Goal: Information Seeking & Learning: Learn about a topic

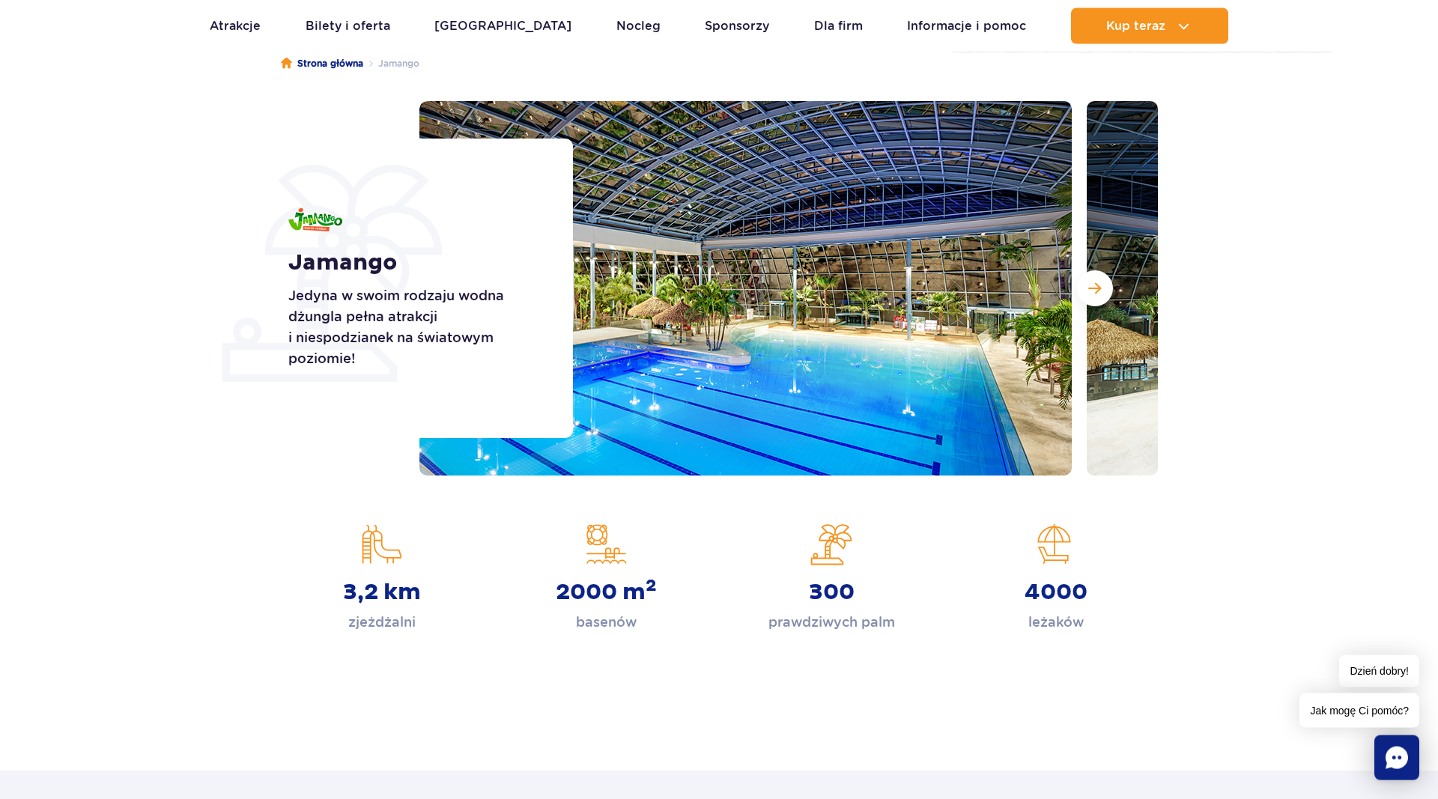
scroll to position [153, 0]
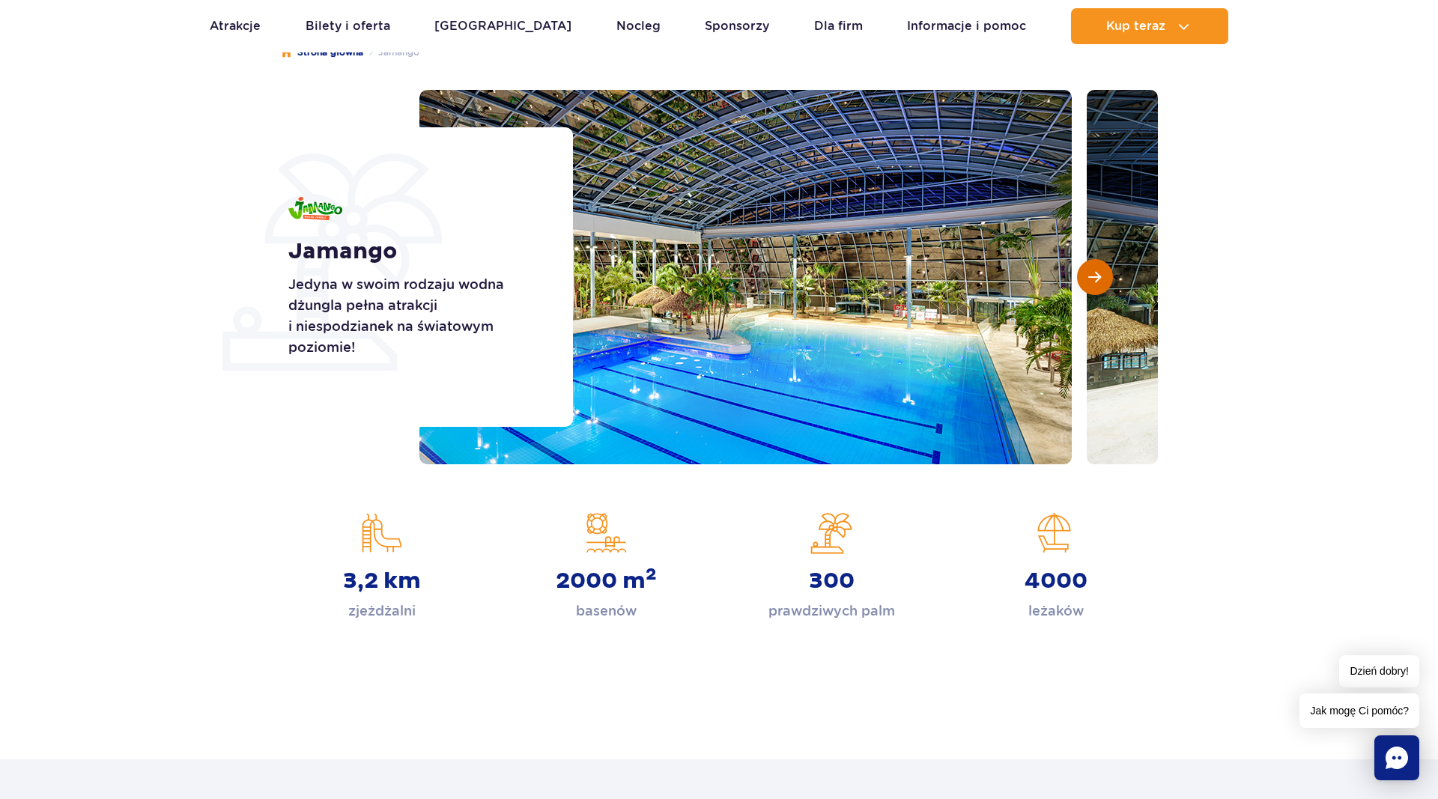
click at [1100, 280] on span "Następny slajd" at bounding box center [1094, 276] width 13 height 13
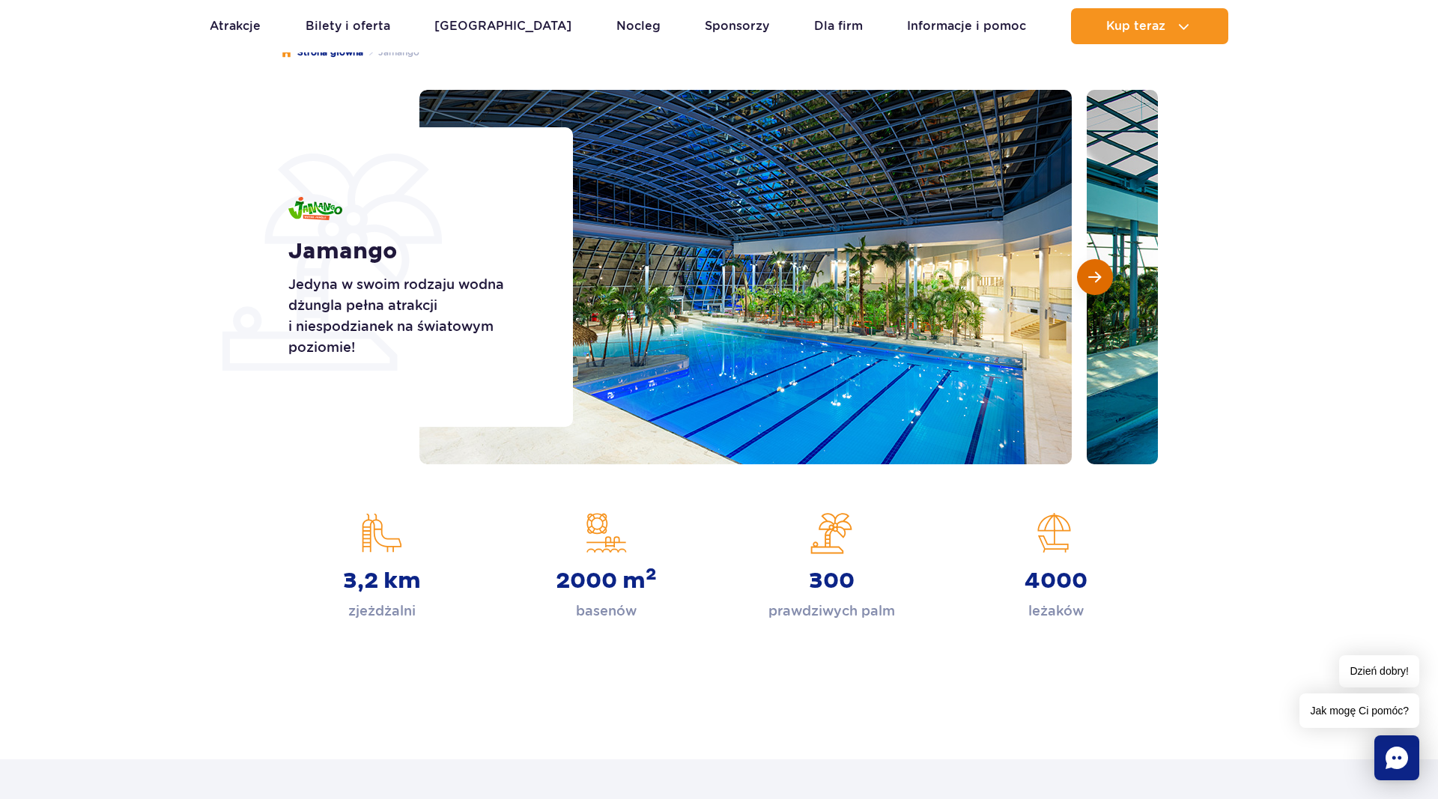
click at [1100, 280] on span "Następny slajd" at bounding box center [1094, 276] width 13 height 13
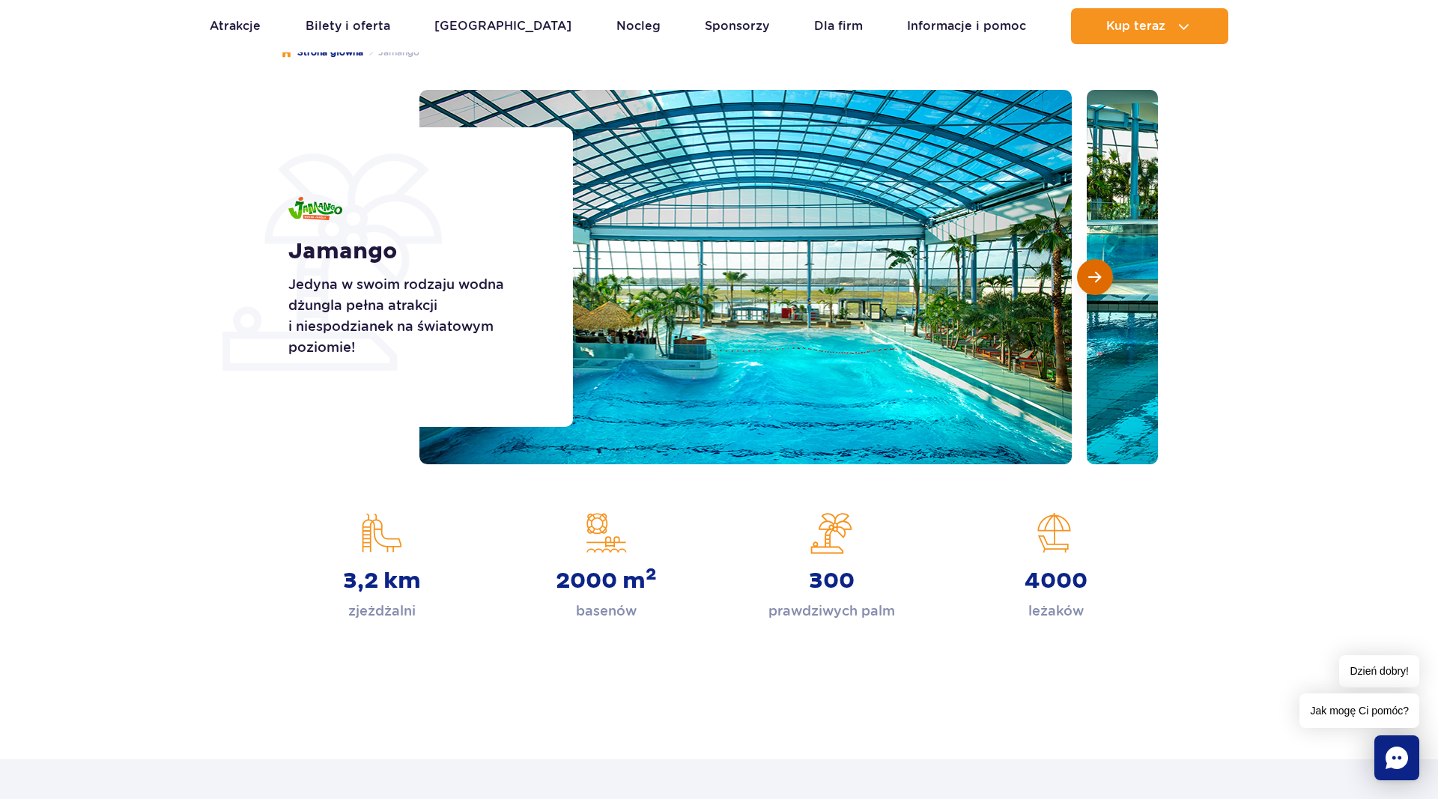
click at [1100, 280] on span "Następny slajd" at bounding box center [1094, 276] width 13 height 13
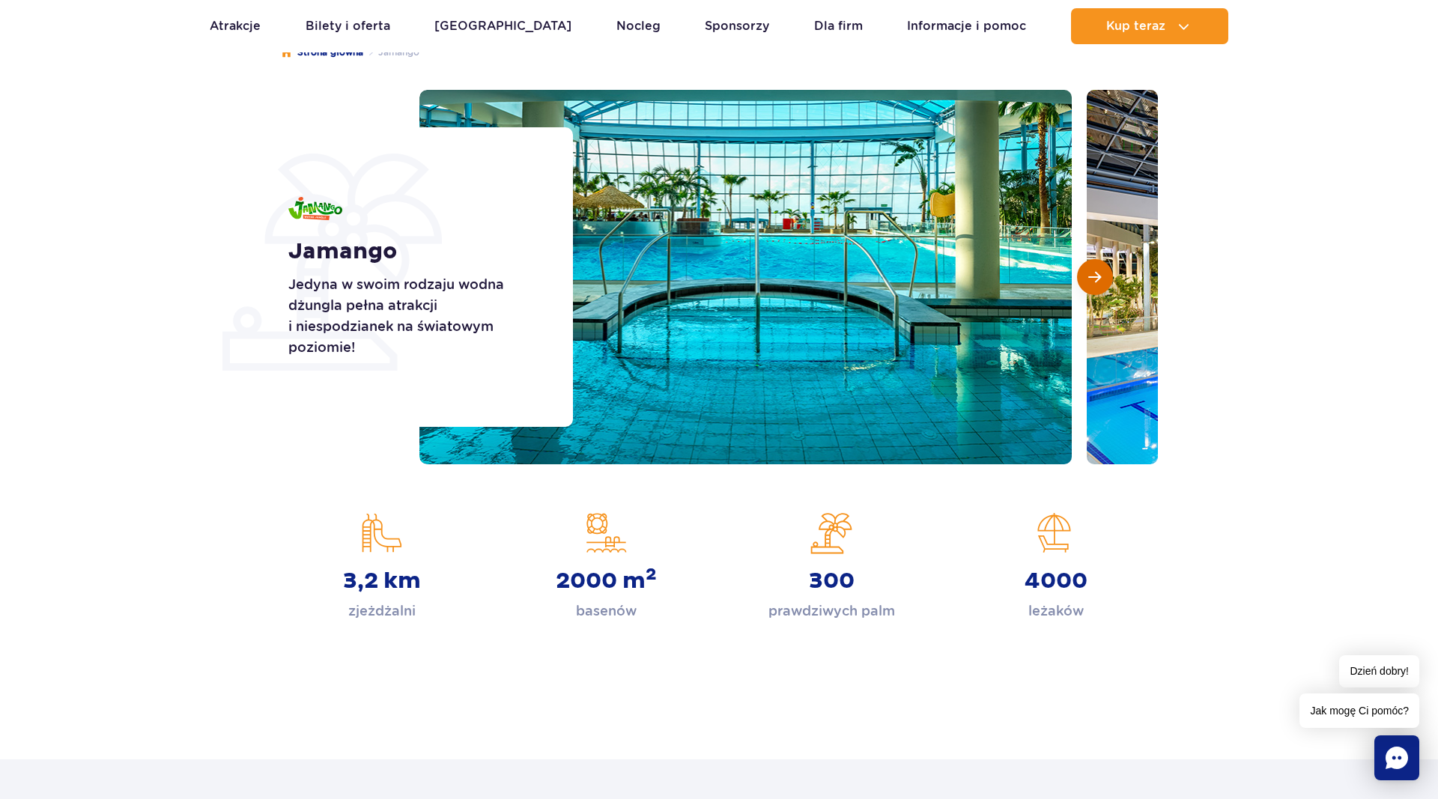
click at [1100, 280] on span "Następny slajd" at bounding box center [1094, 276] width 13 height 13
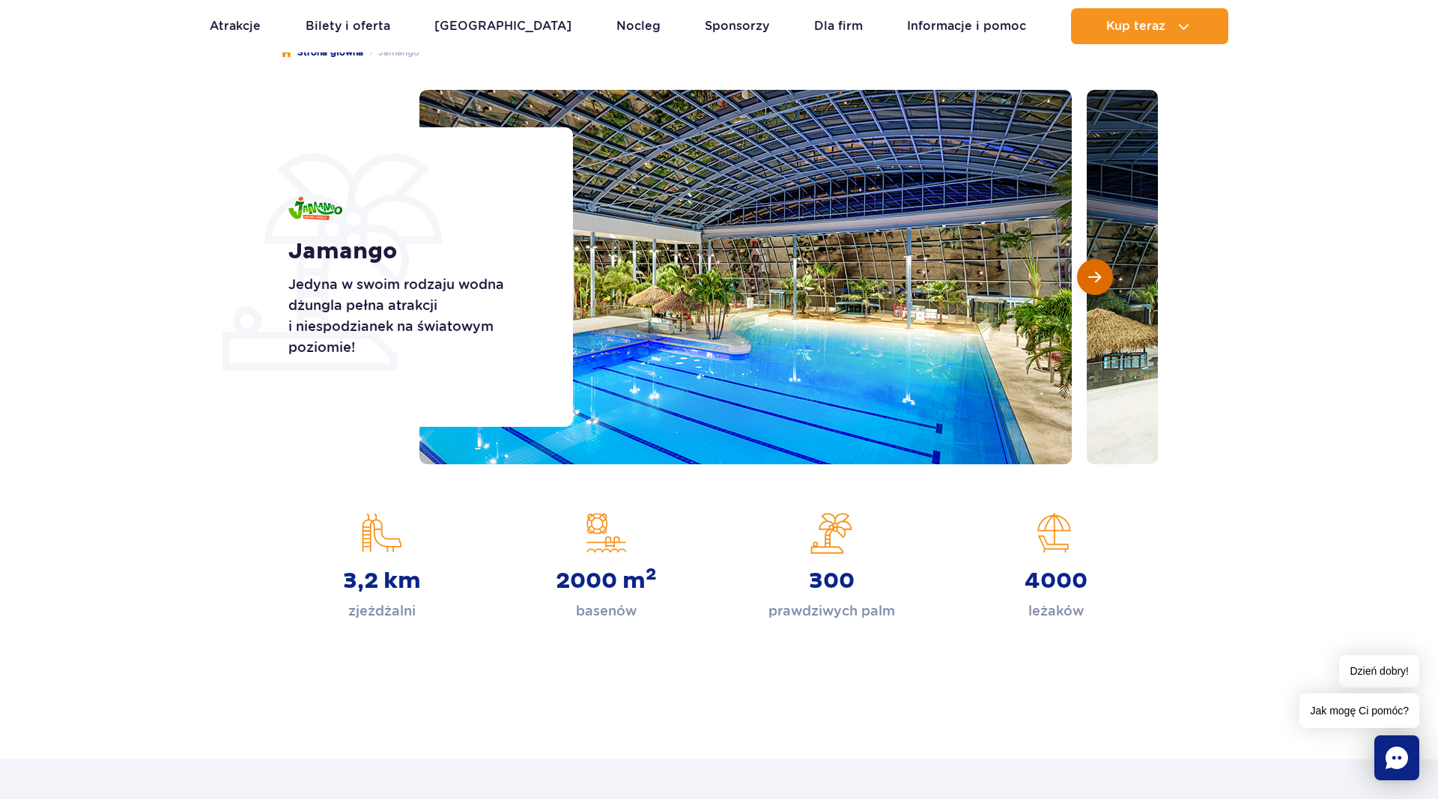
click at [1100, 280] on span "Następny slajd" at bounding box center [1094, 276] width 13 height 13
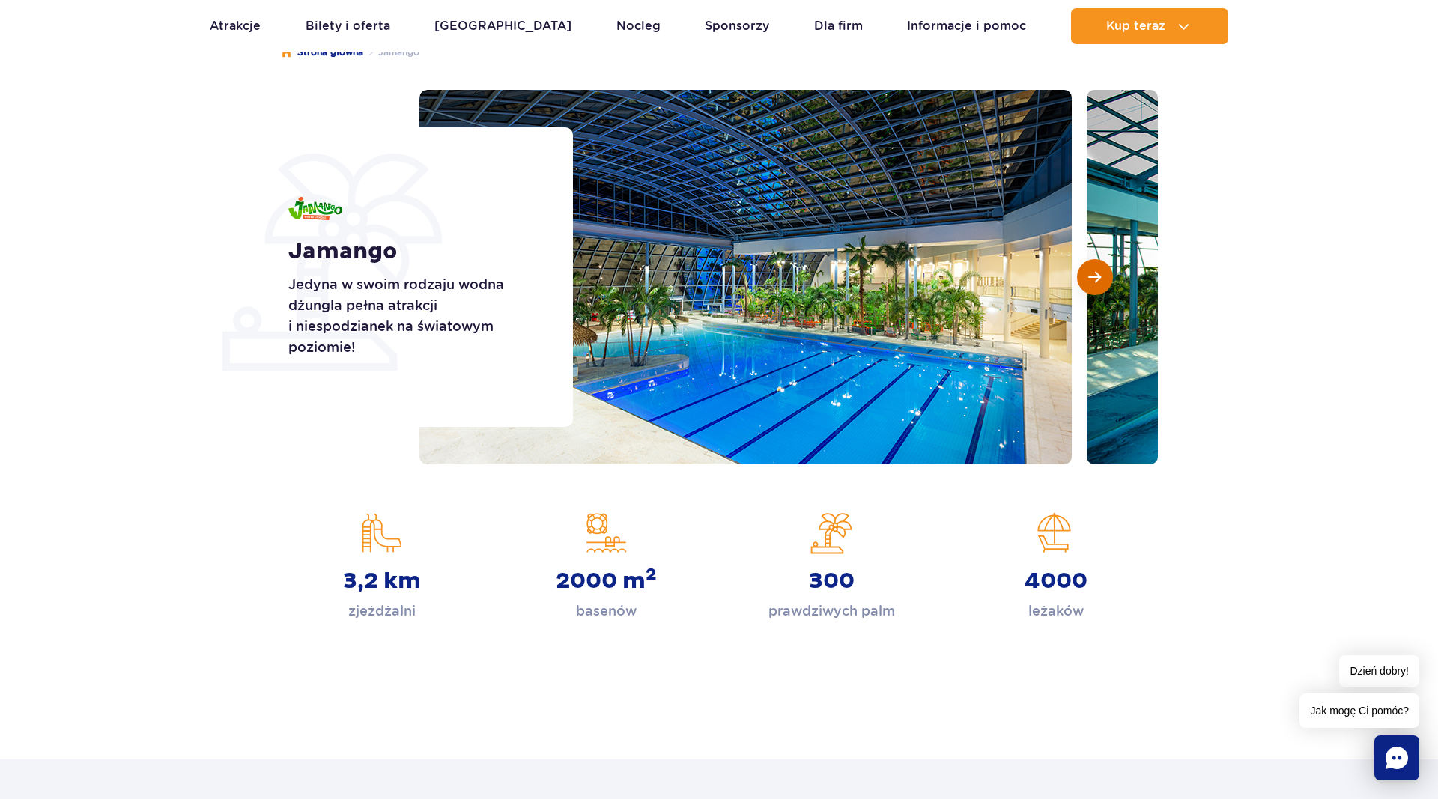
click at [1100, 280] on span "Następny slajd" at bounding box center [1094, 276] width 13 height 13
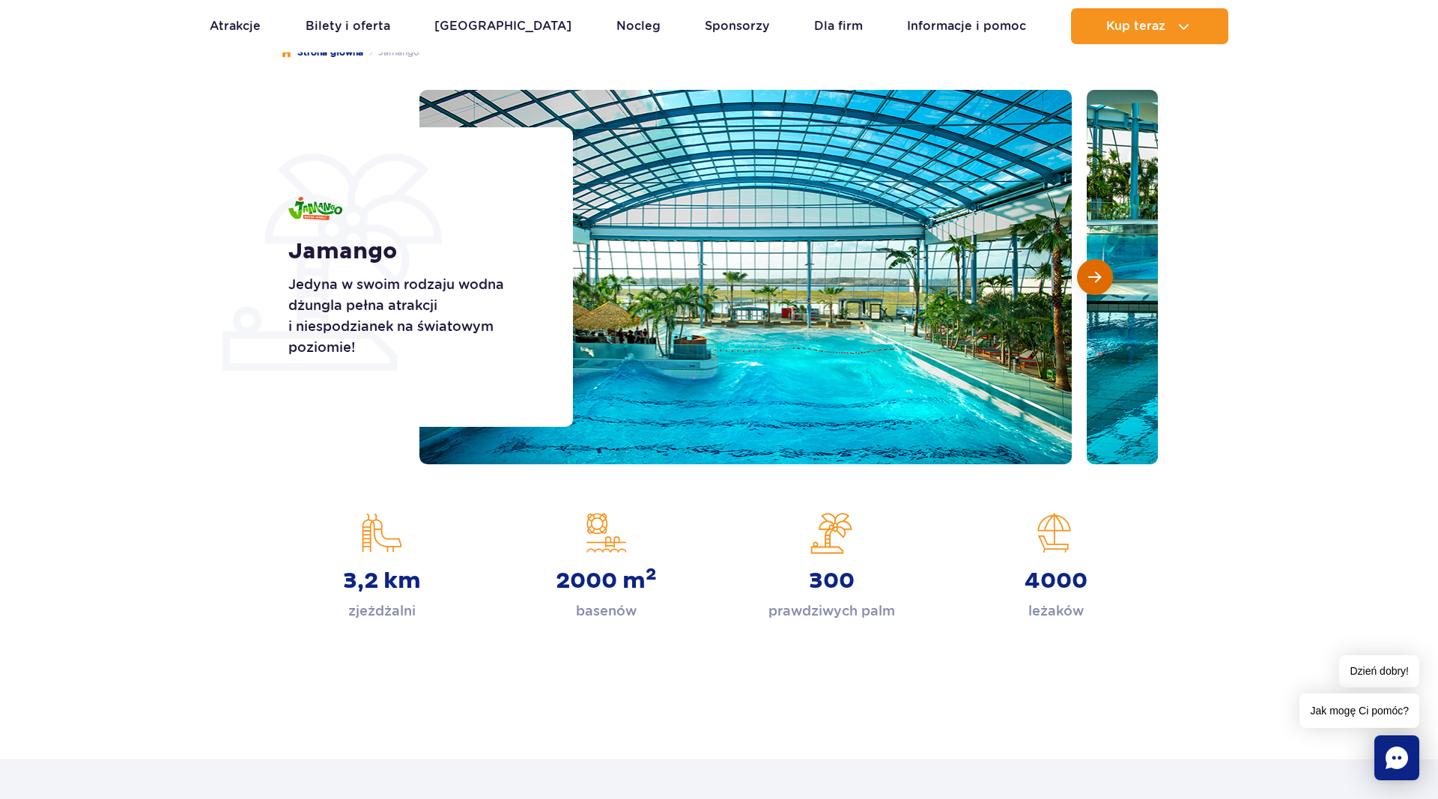
click at [1100, 280] on span "Następny slajd" at bounding box center [1094, 276] width 13 height 13
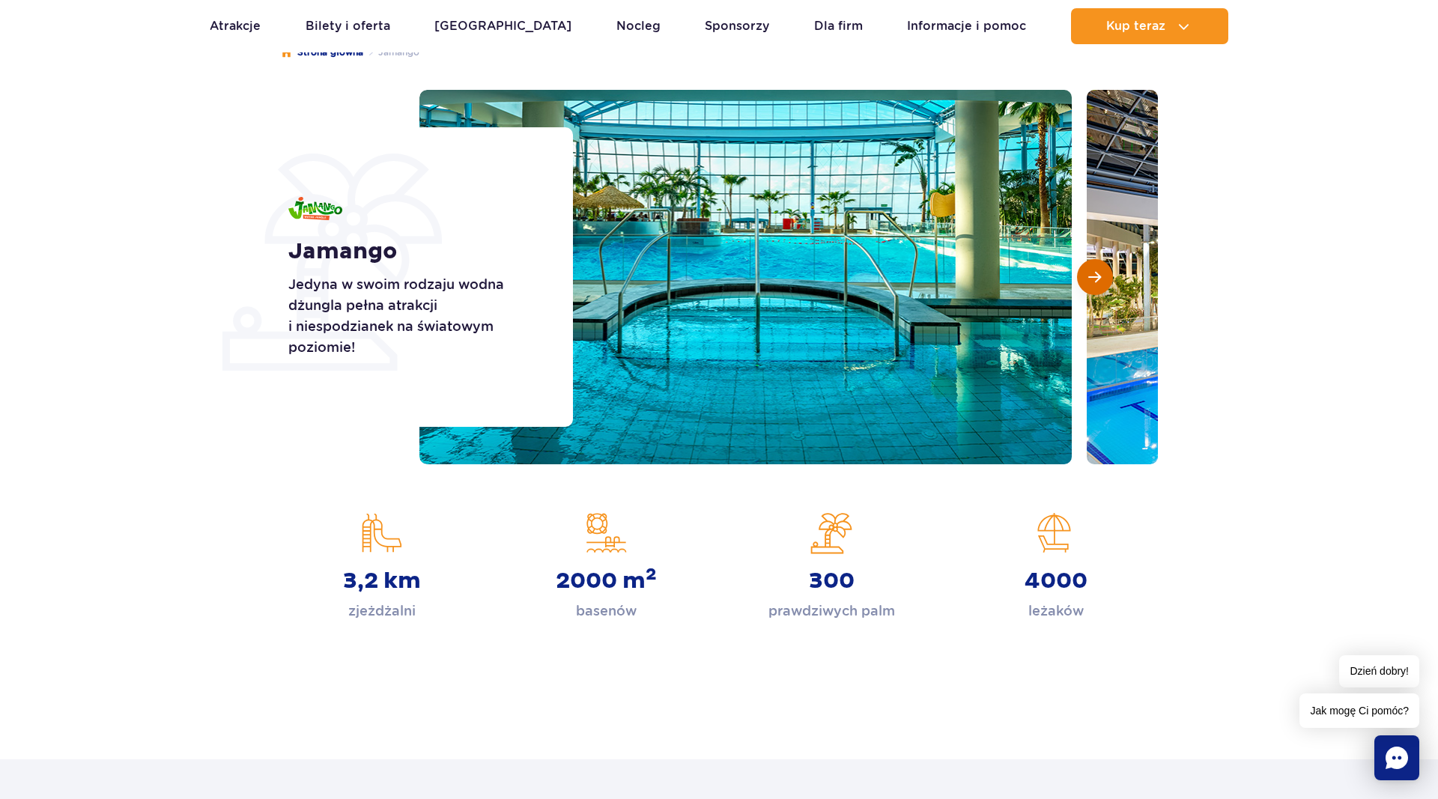
click at [1100, 280] on span "Następny slajd" at bounding box center [1094, 276] width 13 height 13
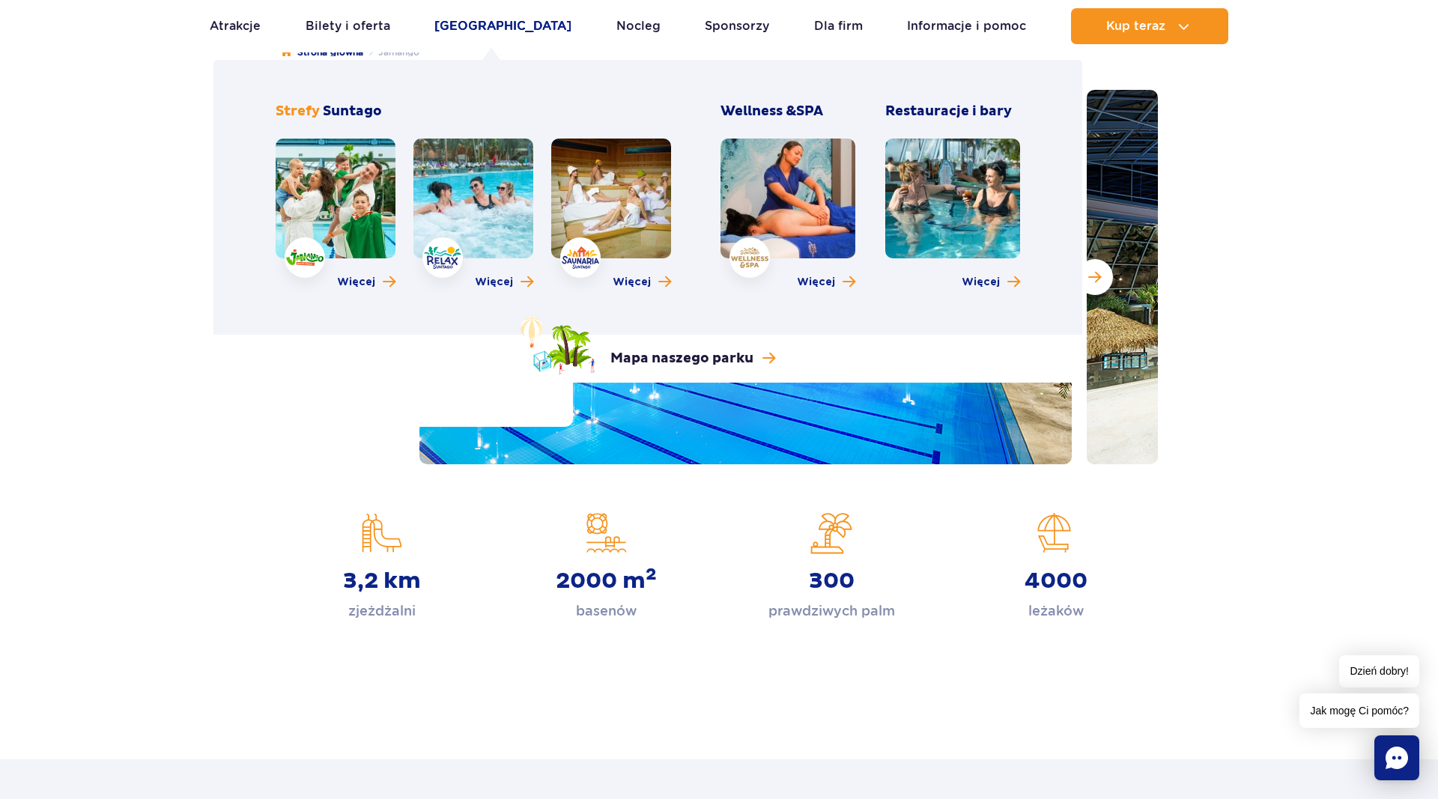
click at [488, 29] on link "[GEOGRAPHIC_DATA]" at bounding box center [502, 26] width 137 height 36
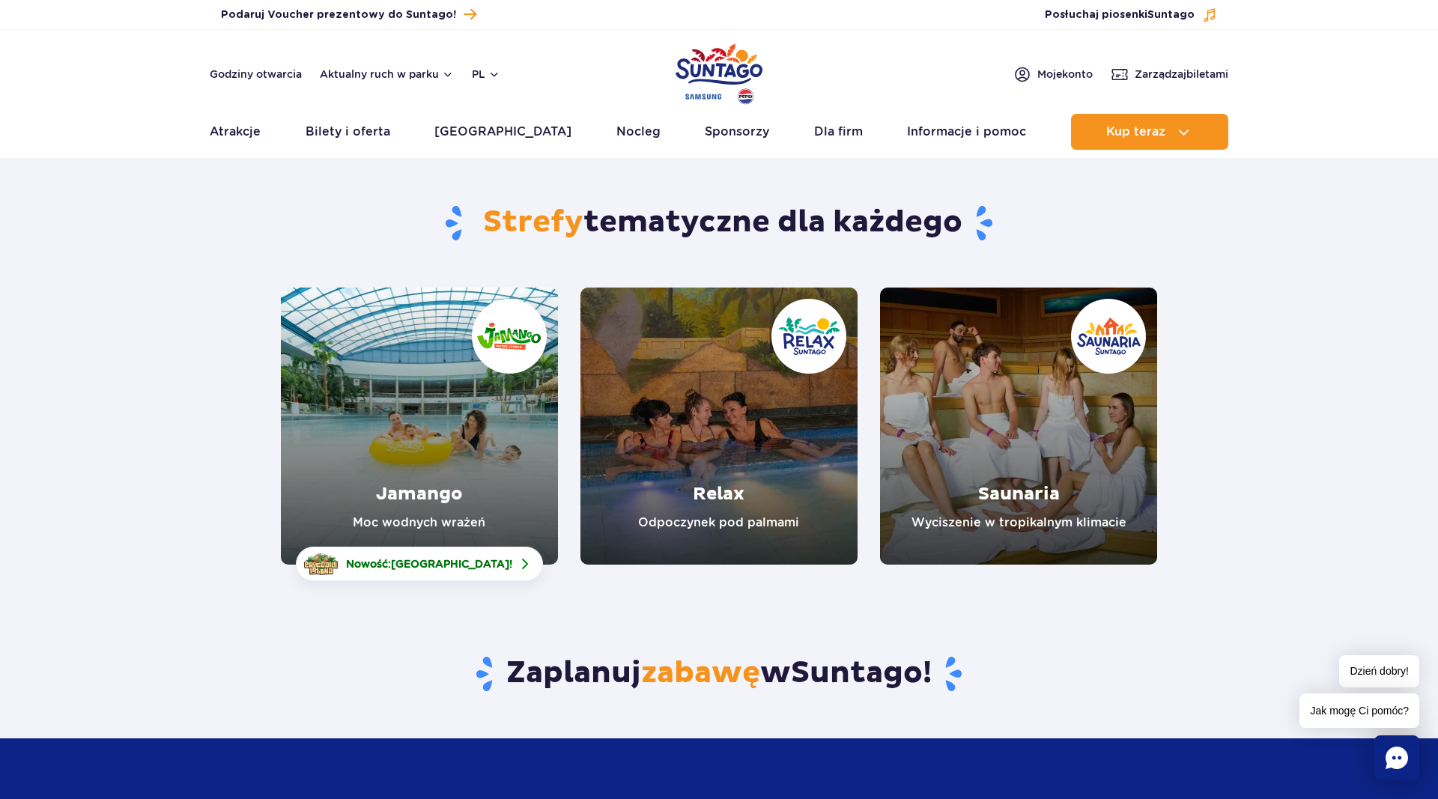
click at [733, 432] on link "Relax" at bounding box center [719, 426] width 277 height 277
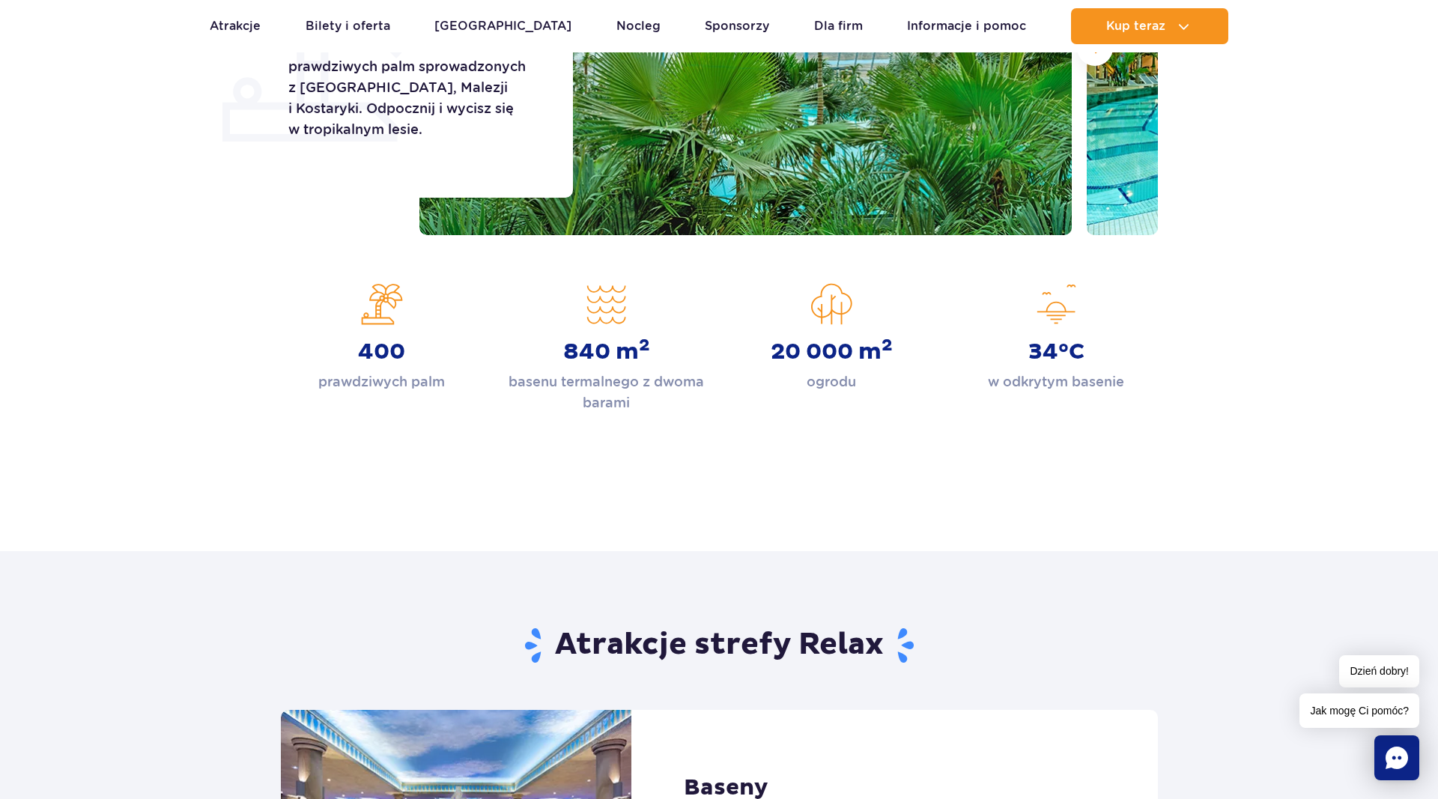
scroll to position [764, 0]
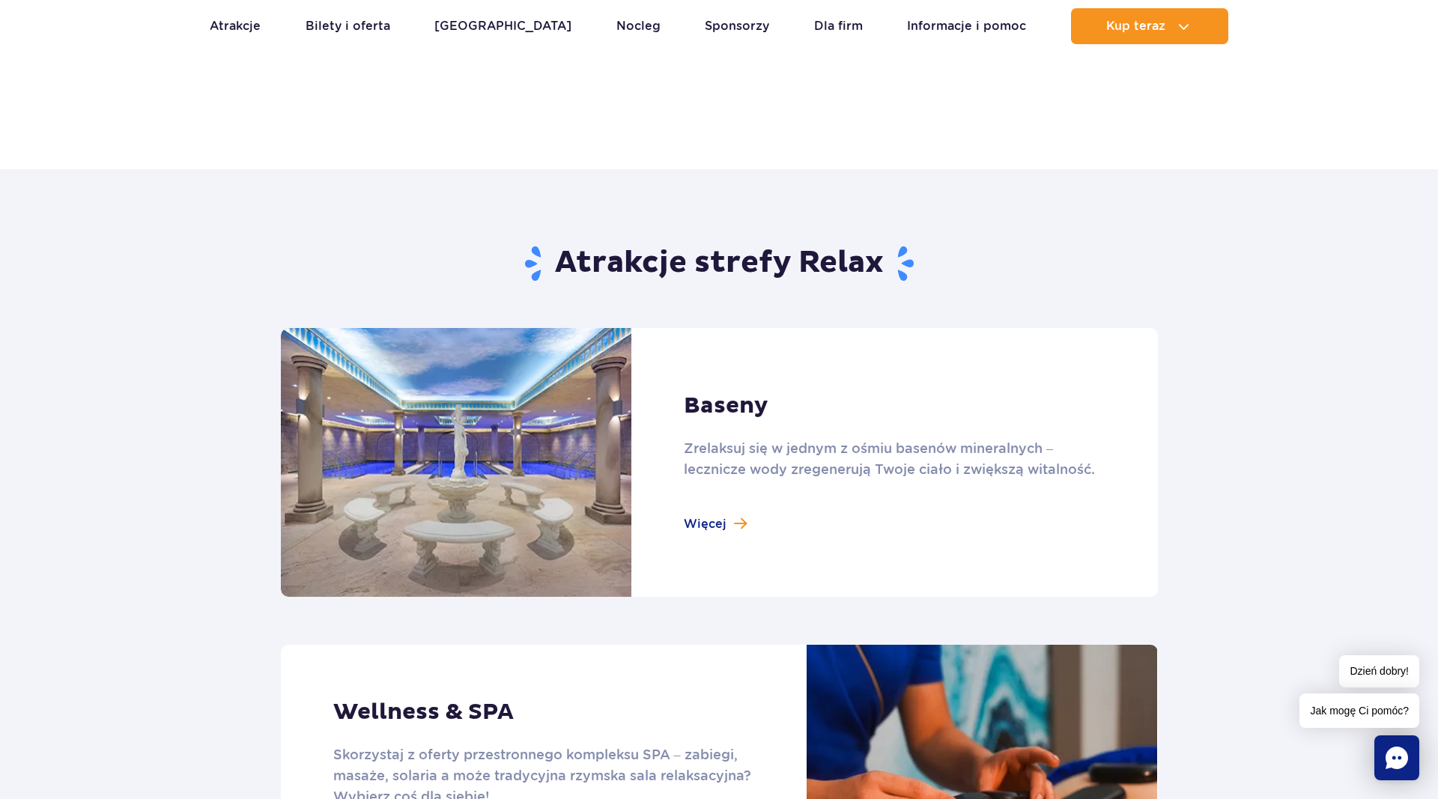
click at [711, 525] on link at bounding box center [719, 462] width 877 height 269
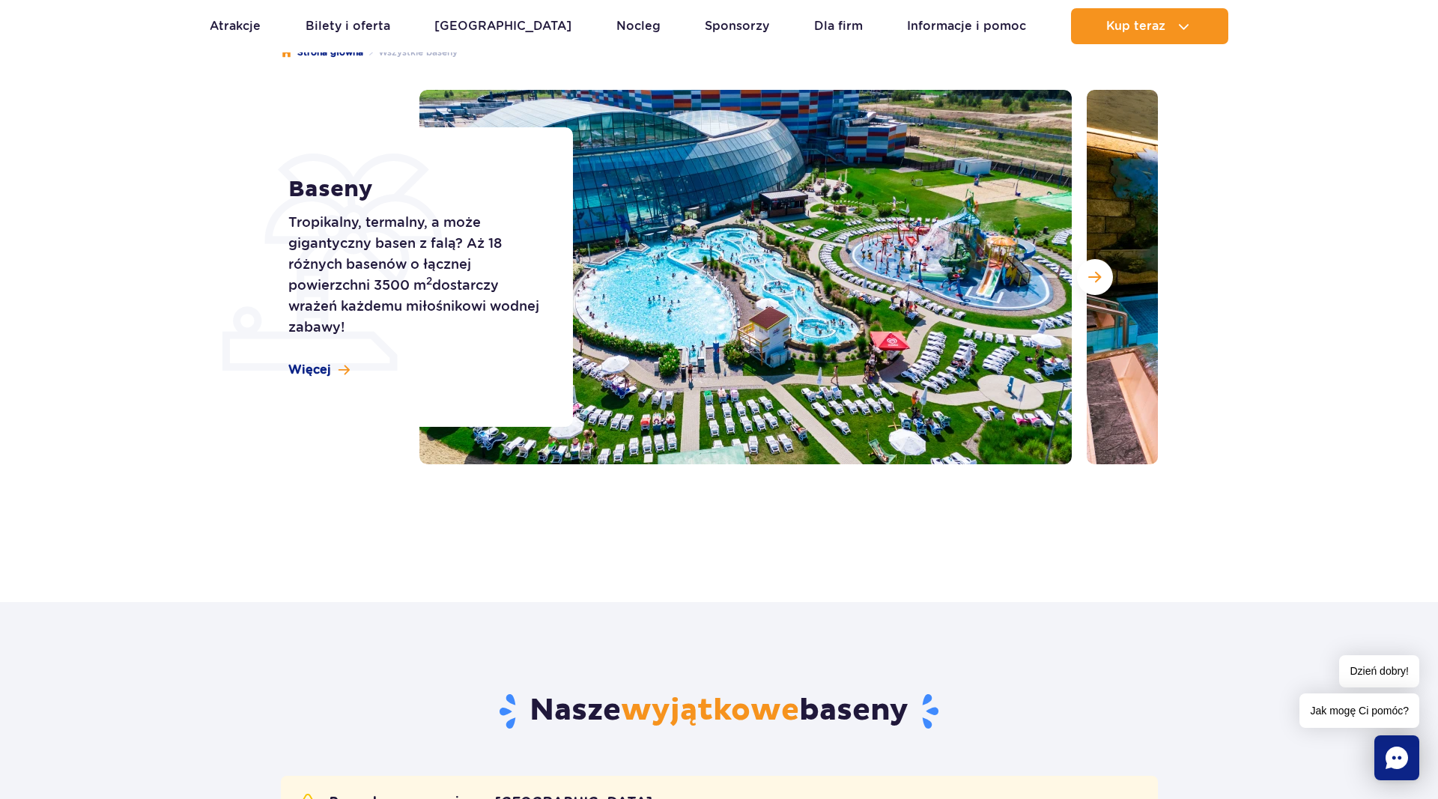
scroll to position [76, 0]
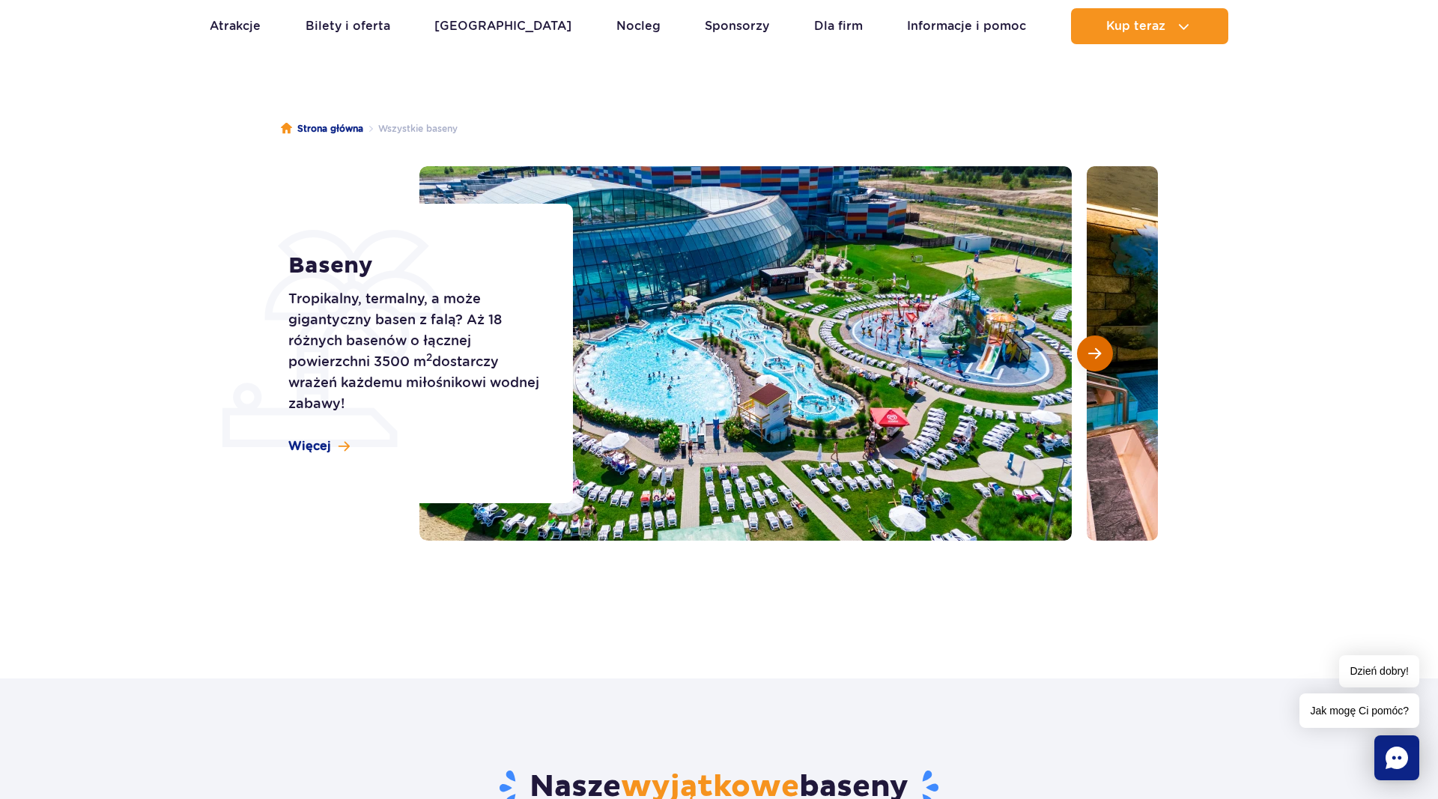
click at [1097, 347] on span "Następny slajd" at bounding box center [1094, 353] width 13 height 13
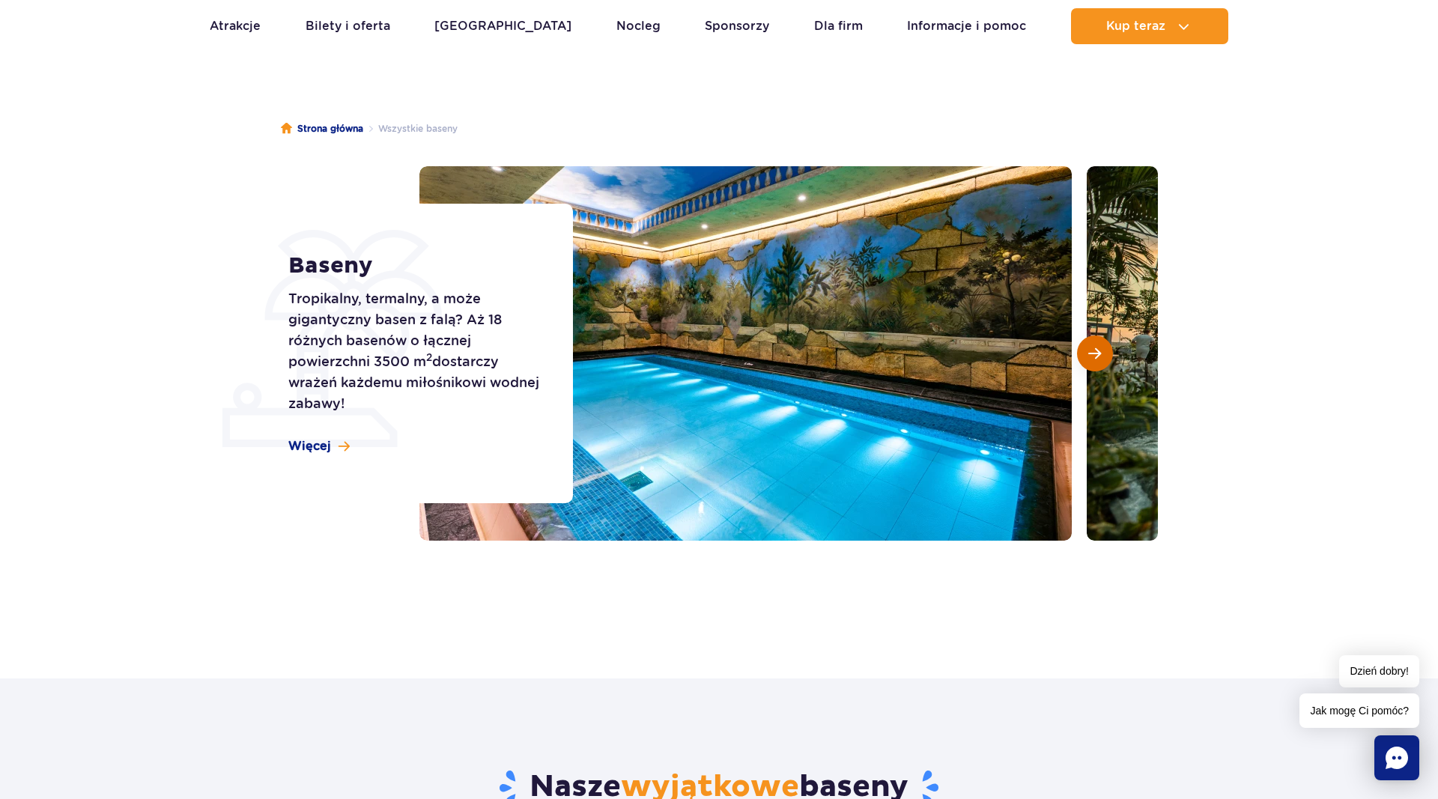
click at [1097, 347] on span "Następny slajd" at bounding box center [1094, 353] width 13 height 13
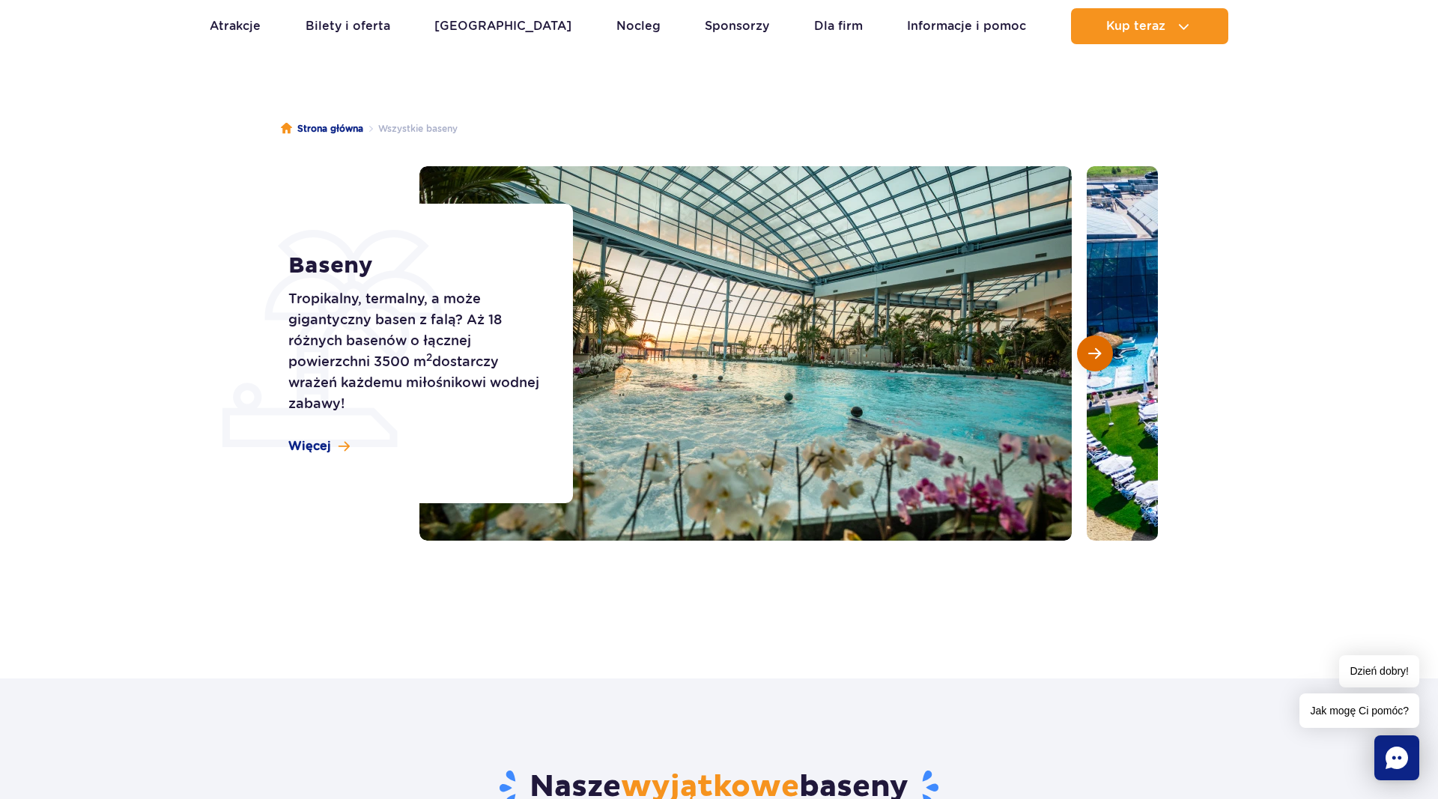
click at [1097, 347] on span "Następny slajd" at bounding box center [1094, 353] width 13 height 13
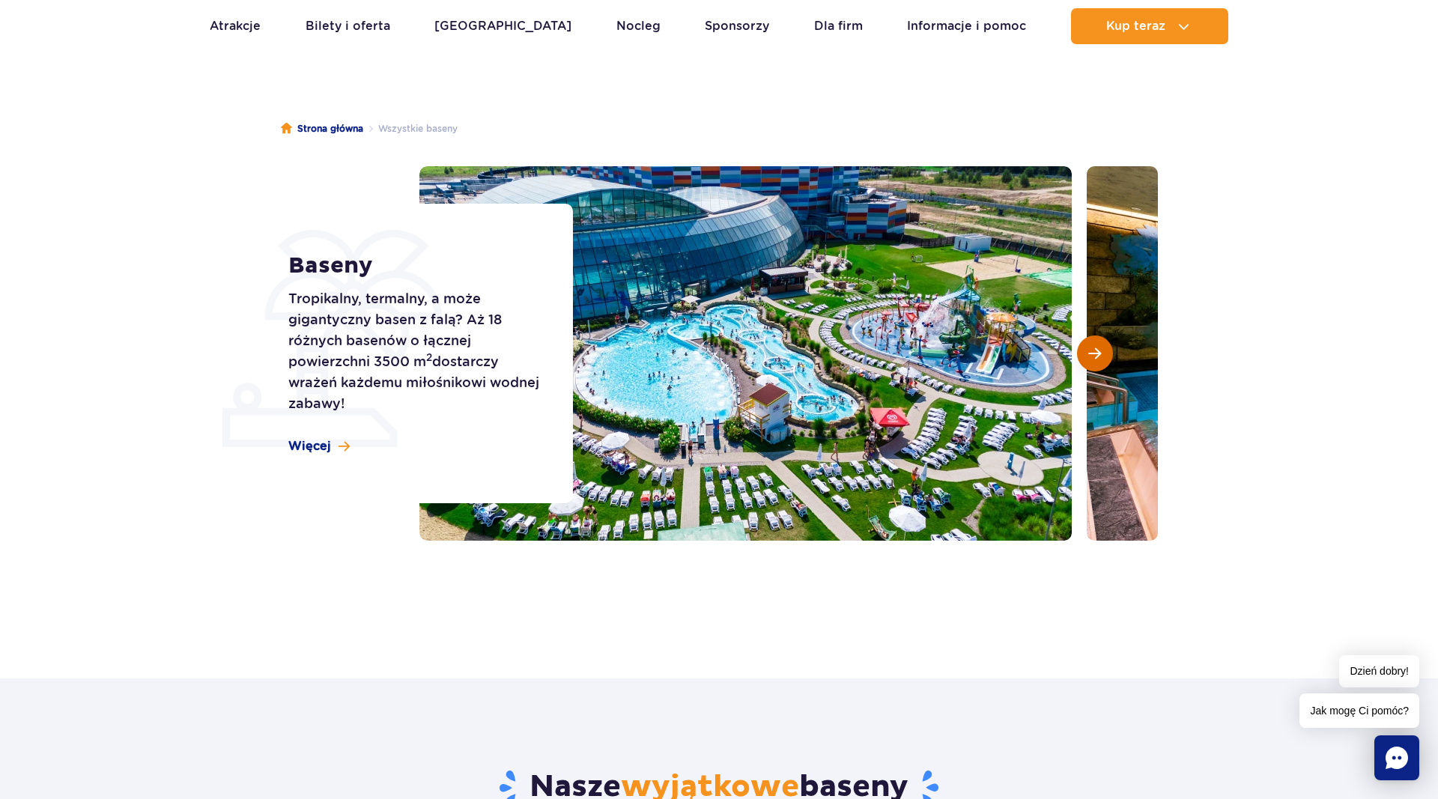
click at [1097, 347] on span "Następny slajd" at bounding box center [1094, 353] width 13 height 13
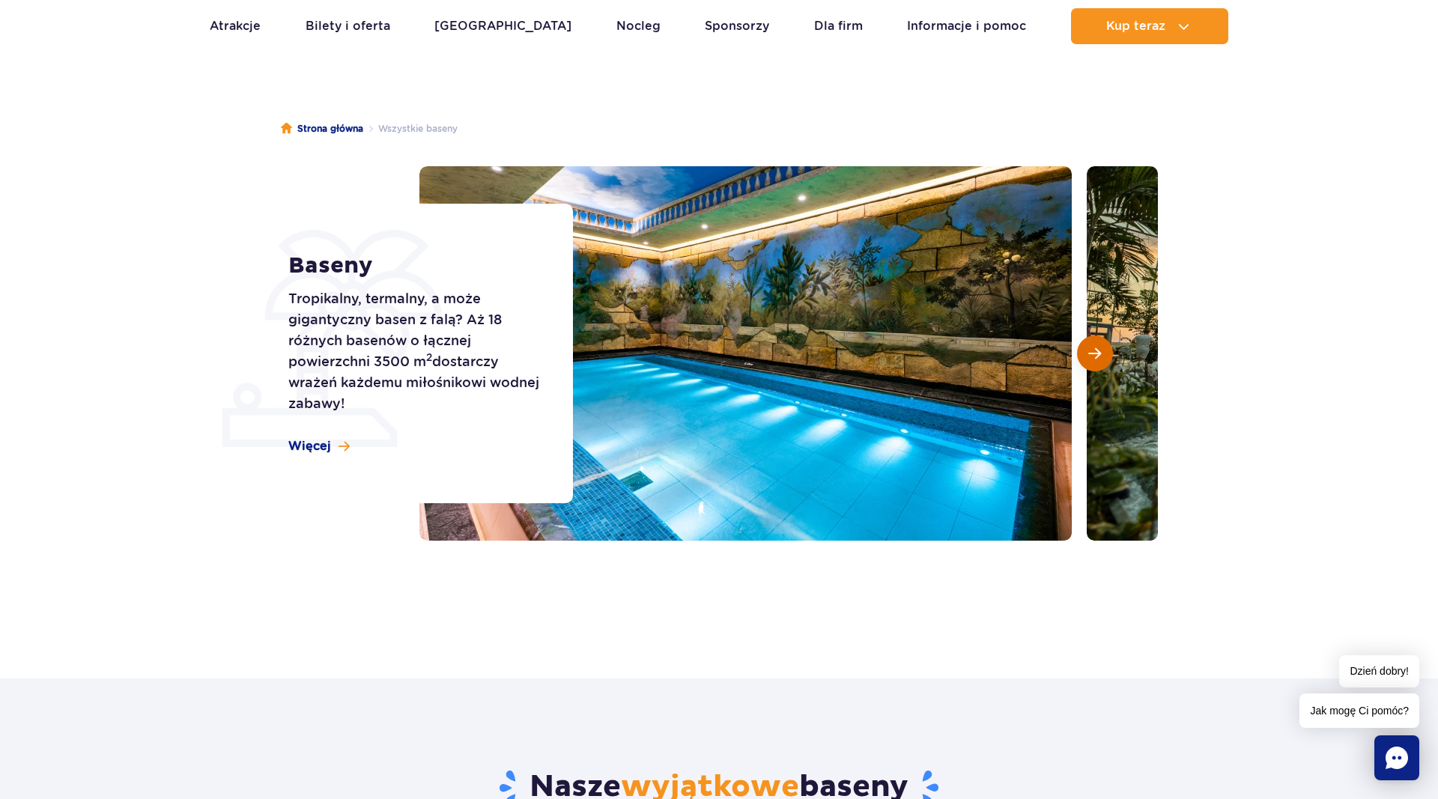
click at [1097, 347] on span "Następny slajd" at bounding box center [1094, 353] width 13 height 13
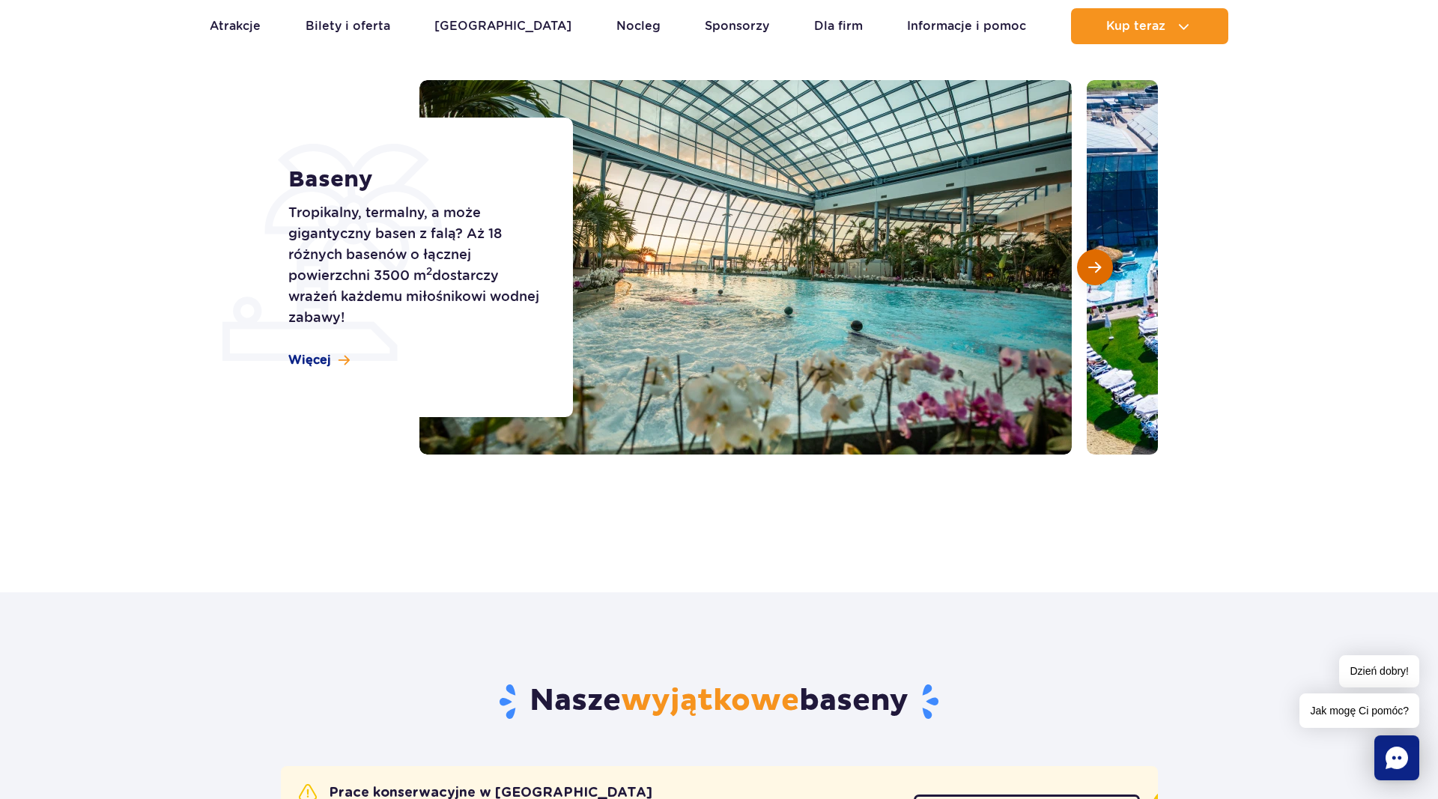
scroll to position [0, 0]
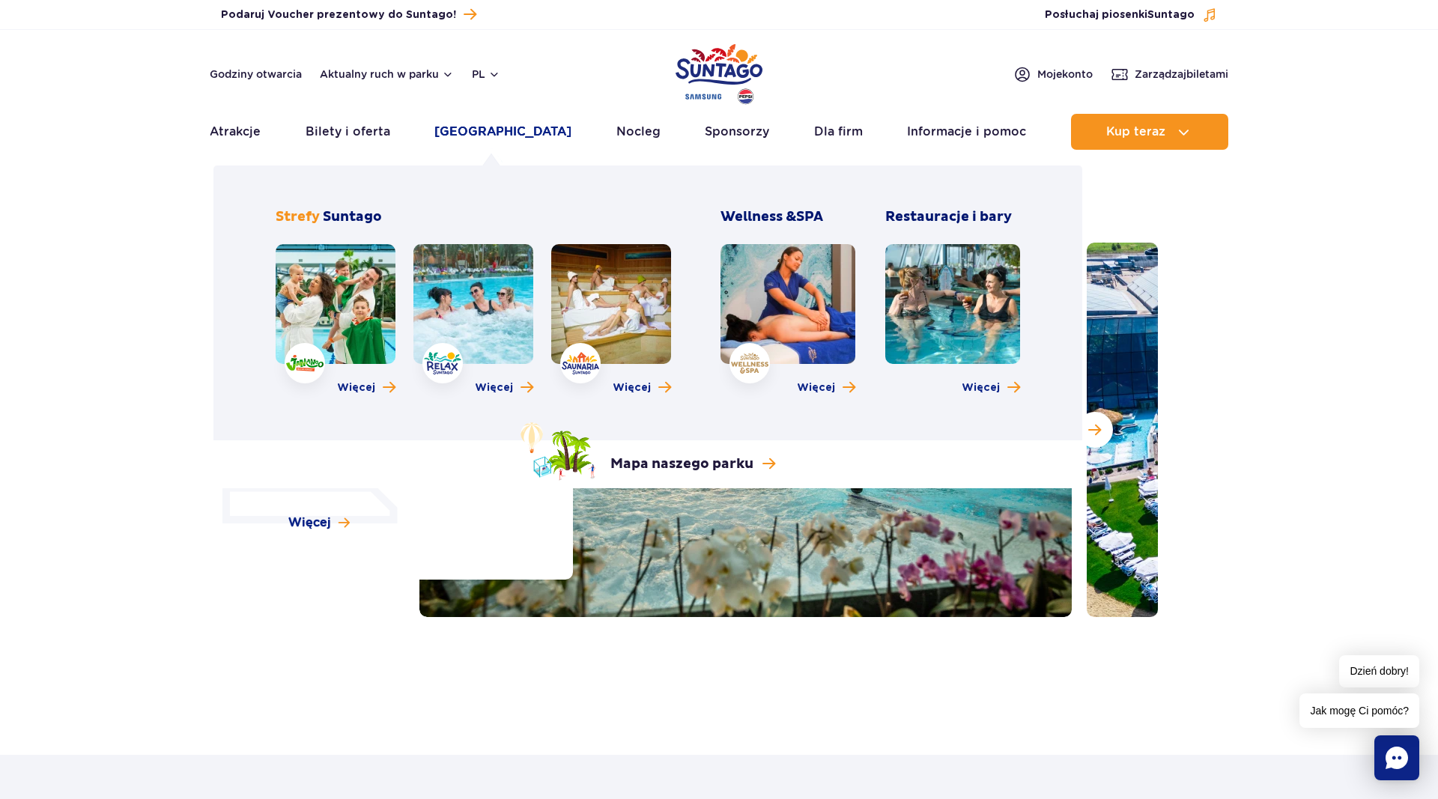
click at [470, 135] on link "[GEOGRAPHIC_DATA]" at bounding box center [502, 132] width 137 height 36
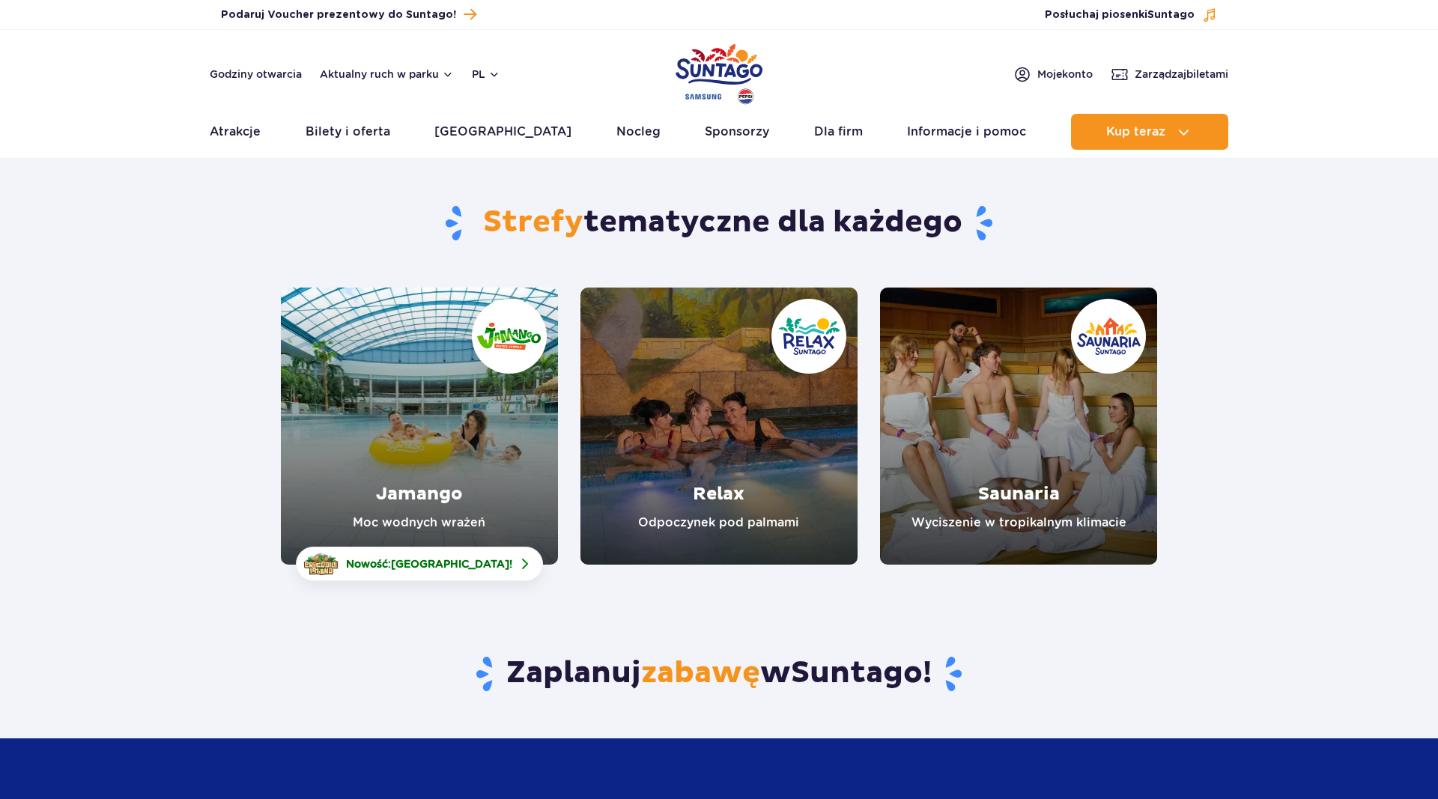
click at [395, 448] on link "Jamango" at bounding box center [419, 426] width 277 height 277
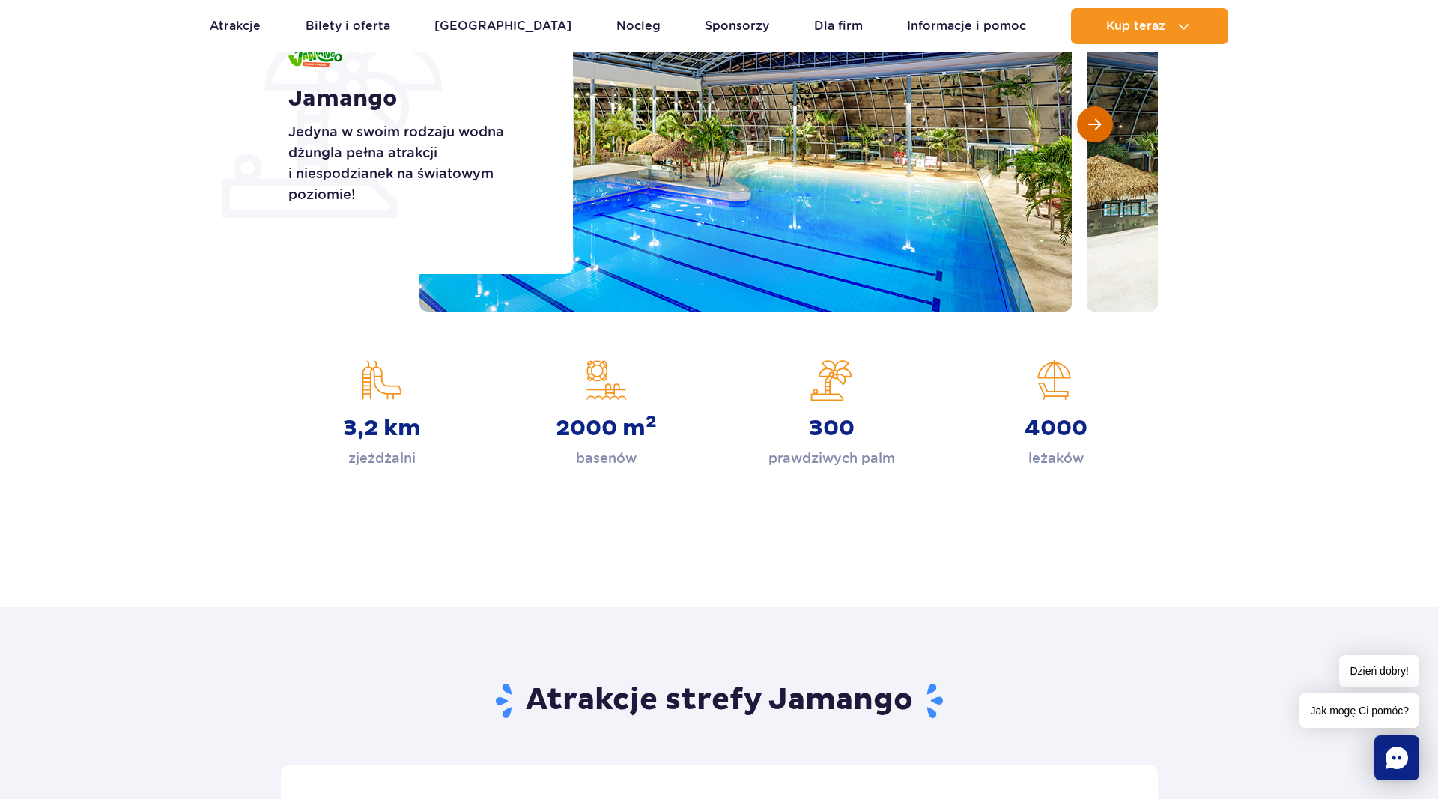
scroll to position [229, 0]
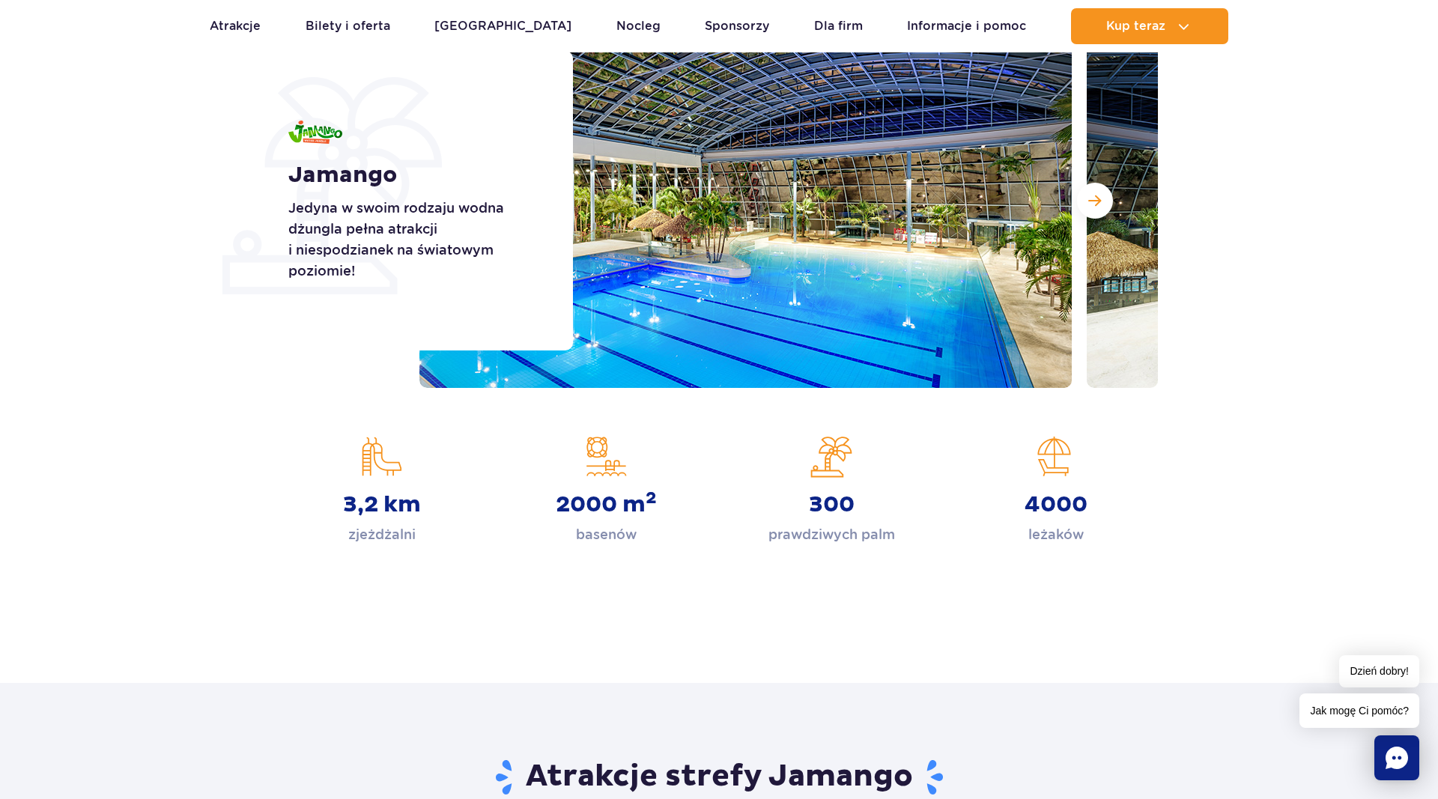
click at [1100, 219] on img at bounding box center [1413, 200] width 652 height 375
click at [1100, 215] on button "Następny slajd" at bounding box center [1095, 201] width 36 height 36
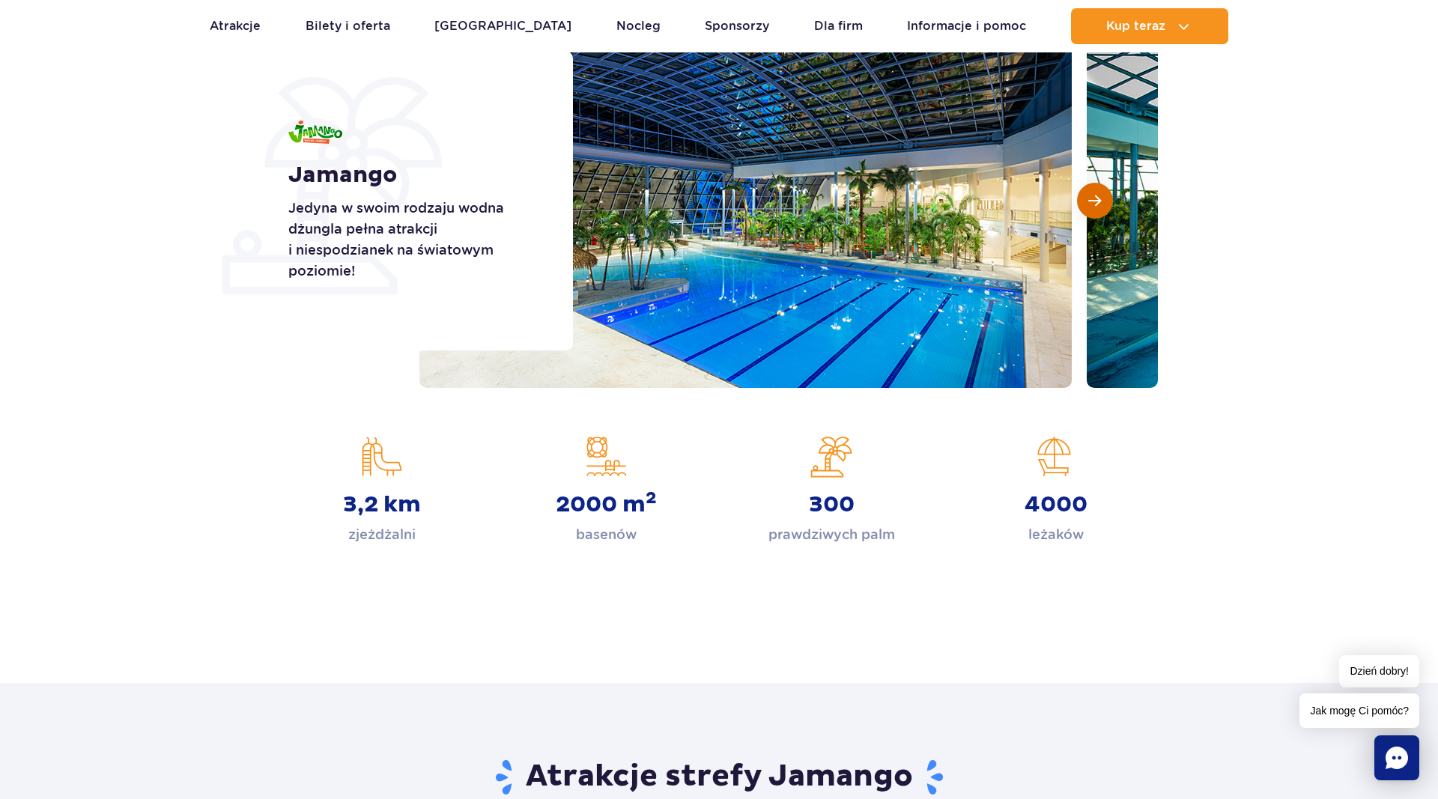
click at [1100, 215] on button "Następny slajd" at bounding box center [1095, 201] width 36 height 36
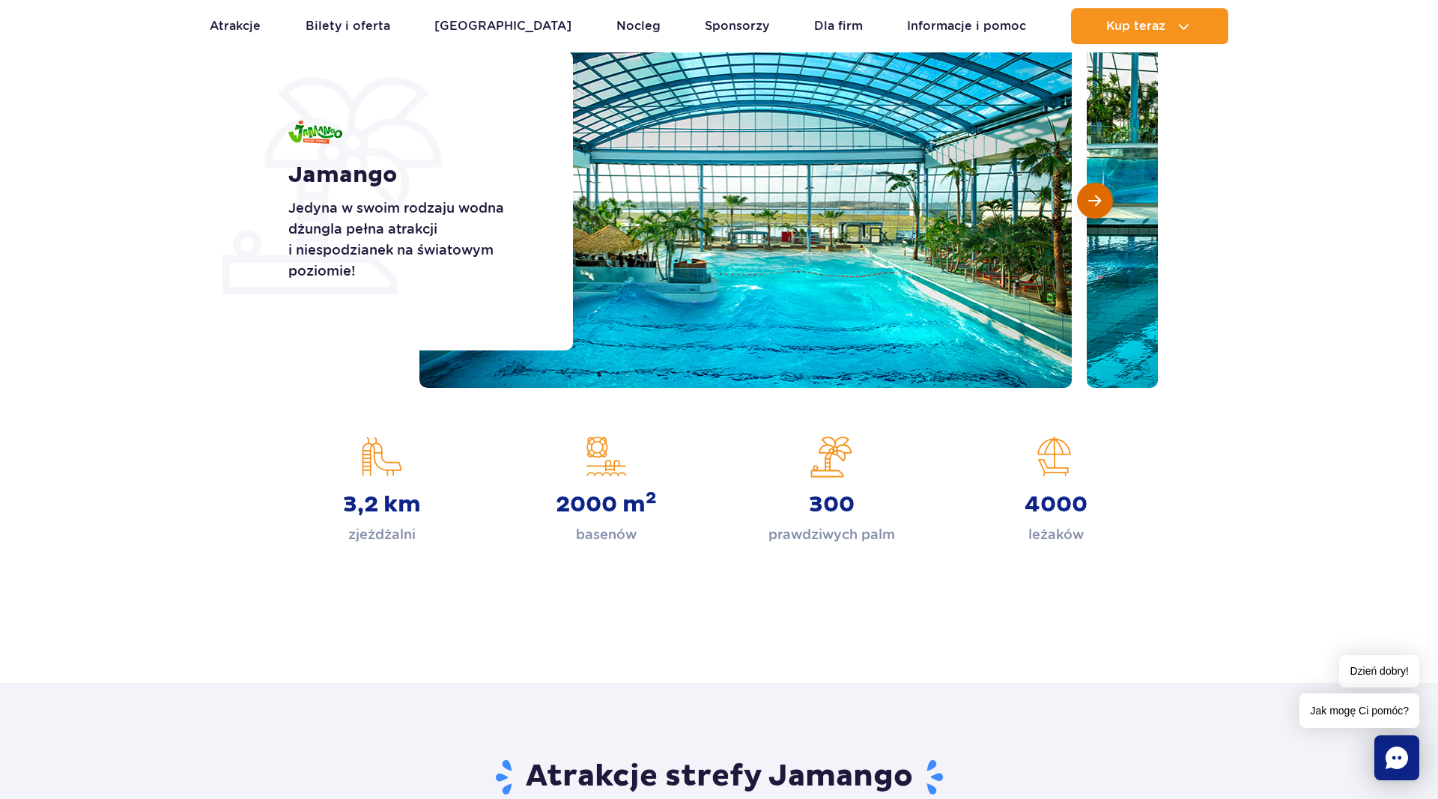
click at [1100, 215] on button "Następny slajd" at bounding box center [1095, 201] width 36 height 36
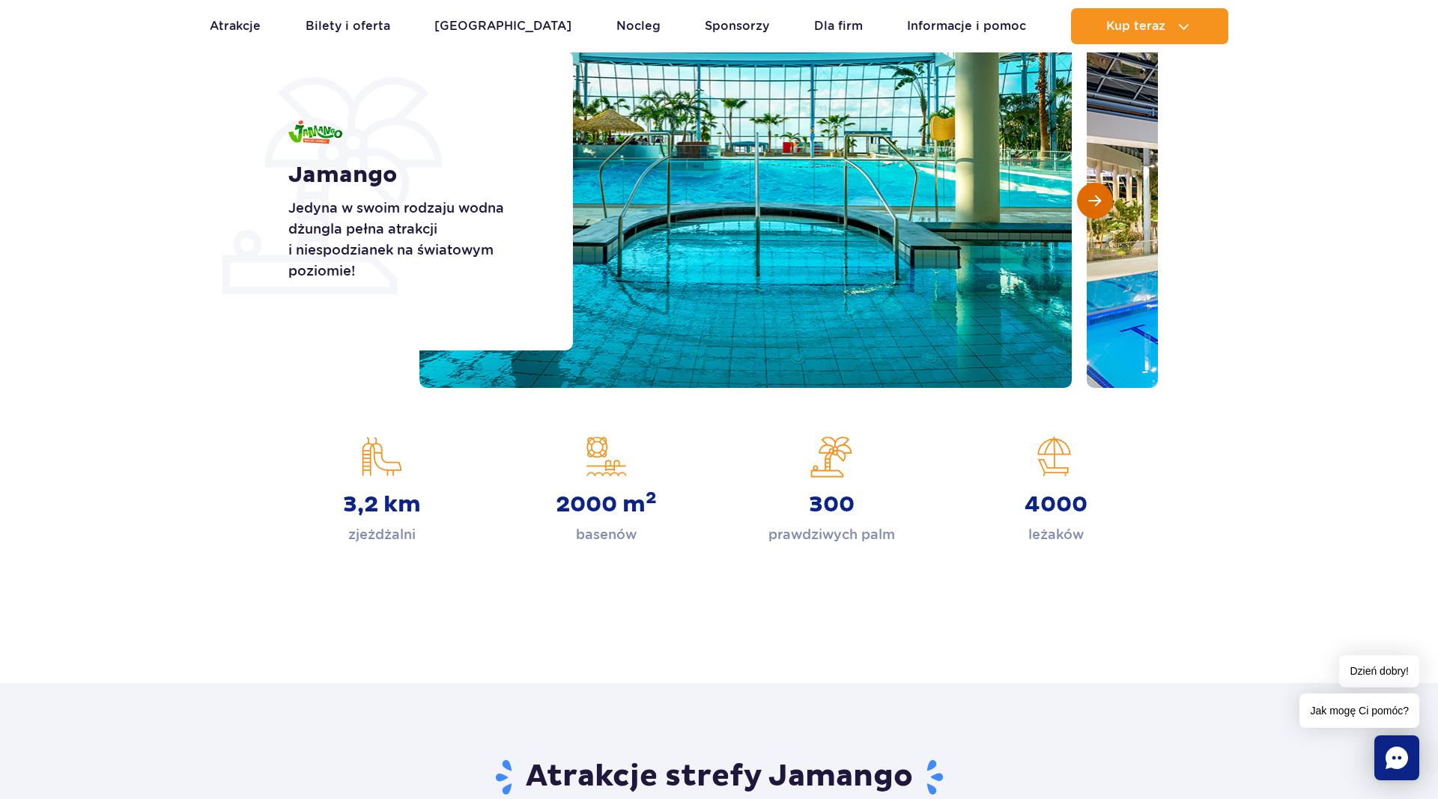
click at [1101, 195] on button "Następny slajd" at bounding box center [1095, 201] width 36 height 36
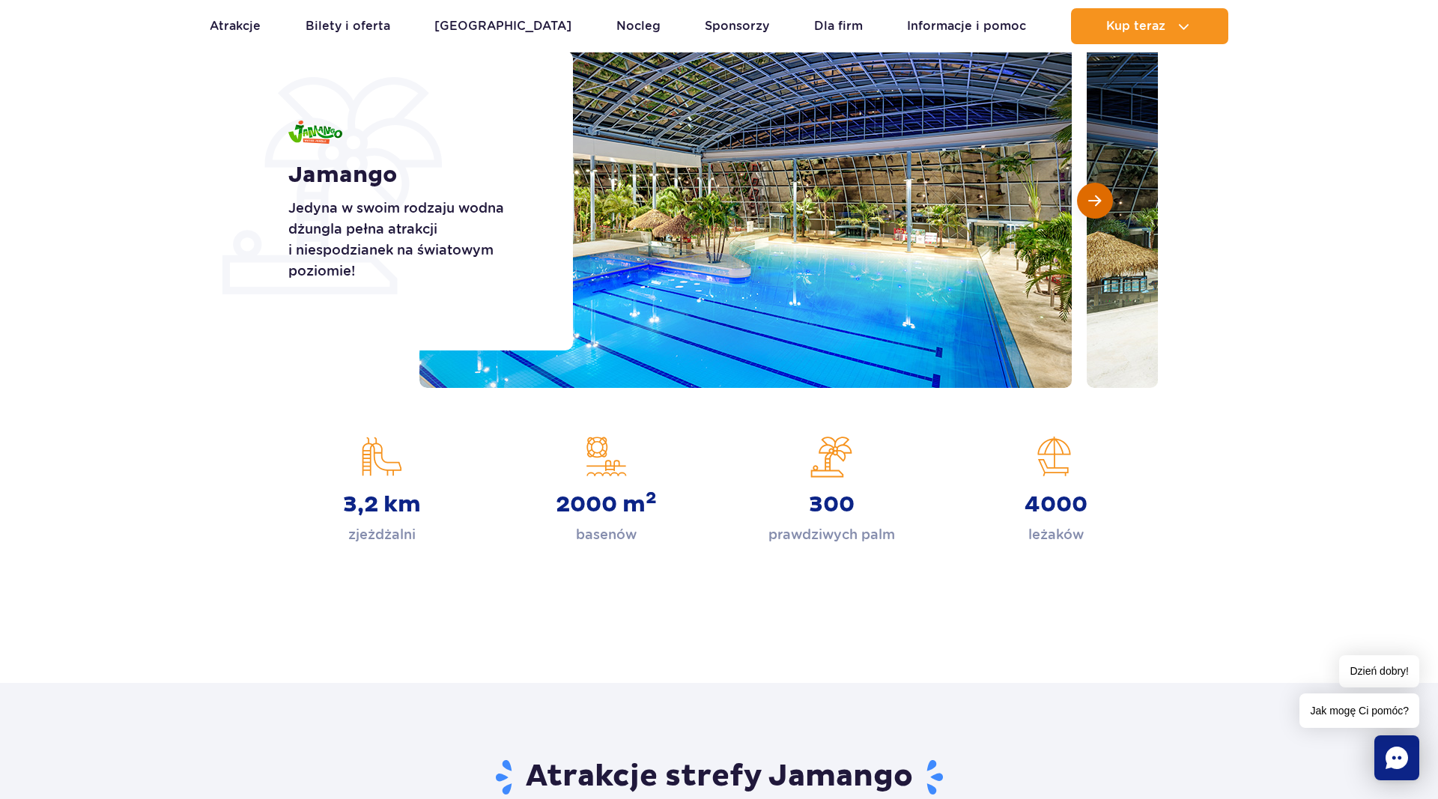
click at [1082, 199] on button "Następny slajd" at bounding box center [1095, 201] width 36 height 36
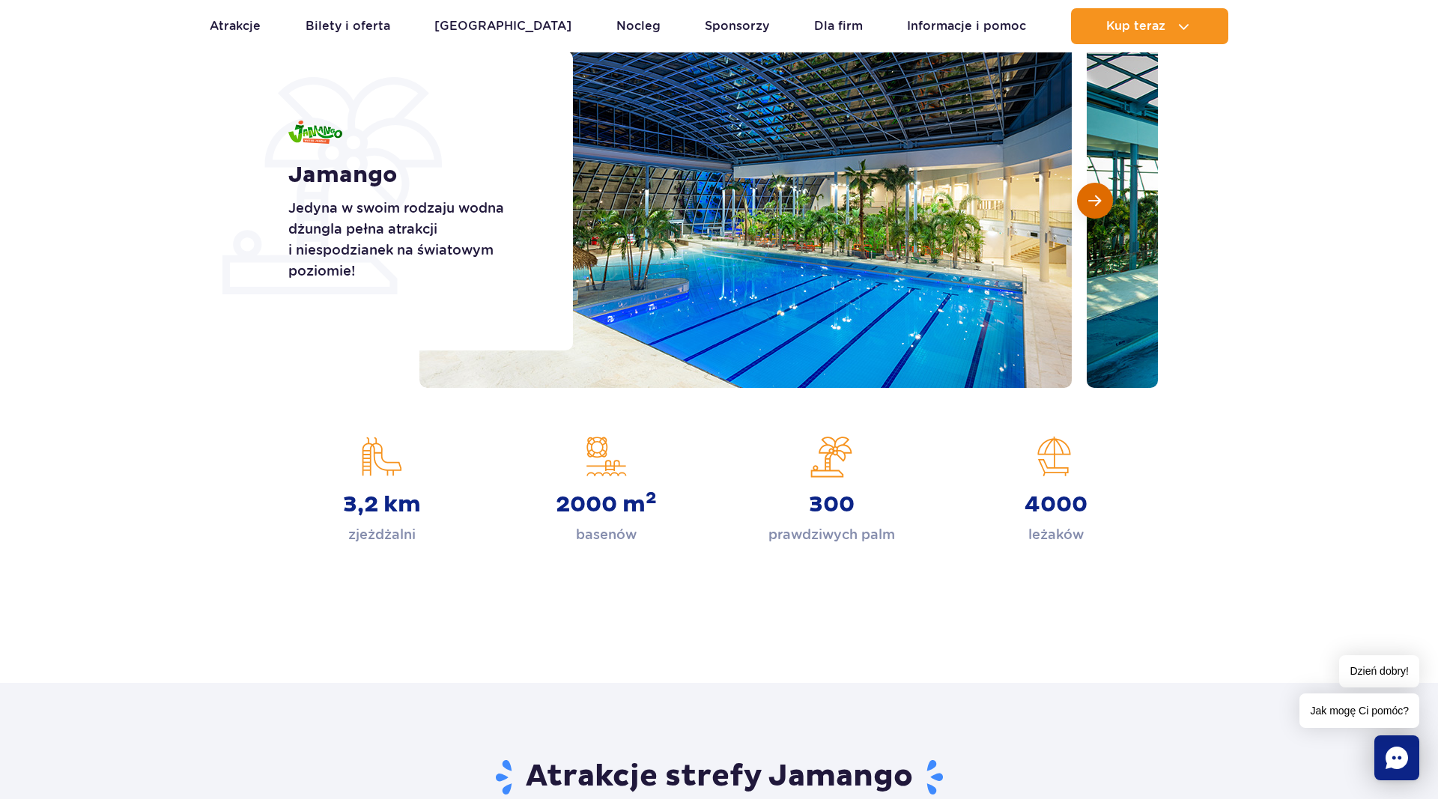
click at [1096, 201] on span "Następny slajd" at bounding box center [1094, 200] width 13 height 13
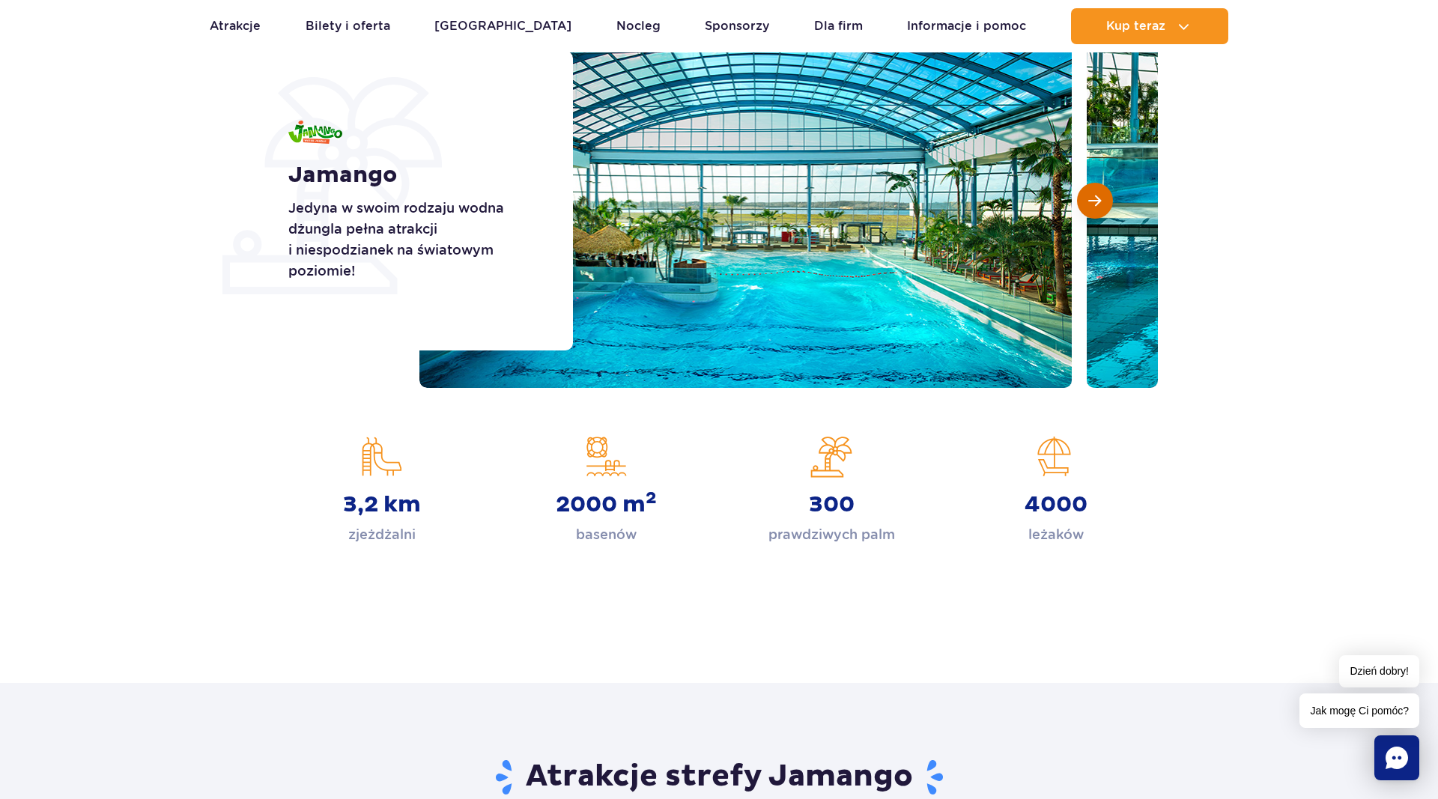
click at [1107, 199] on button "Następny slajd" at bounding box center [1095, 201] width 36 height 36
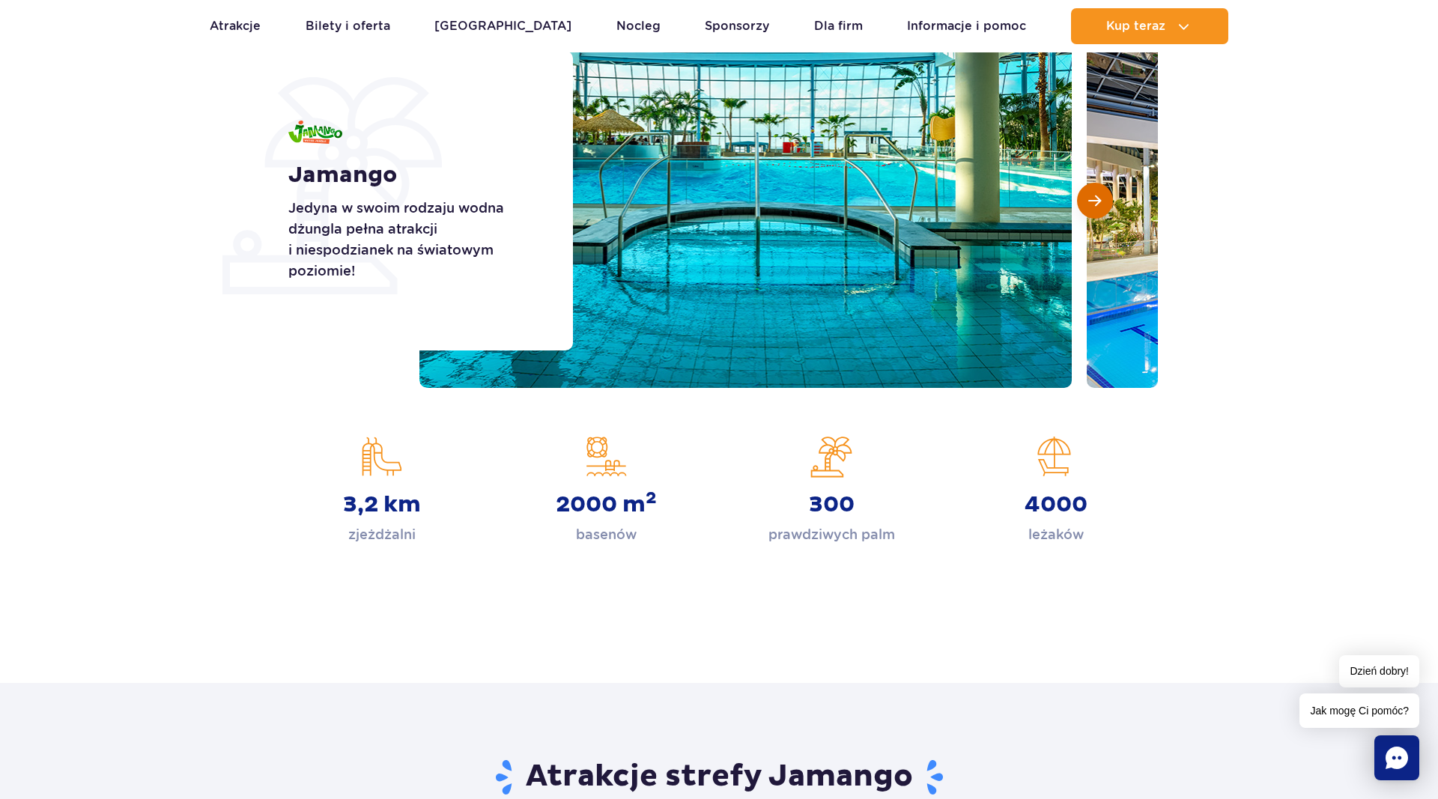
click at [1107, 199] on button "Następny slajd" at bounding box center [1095, 201] width 36 height 36
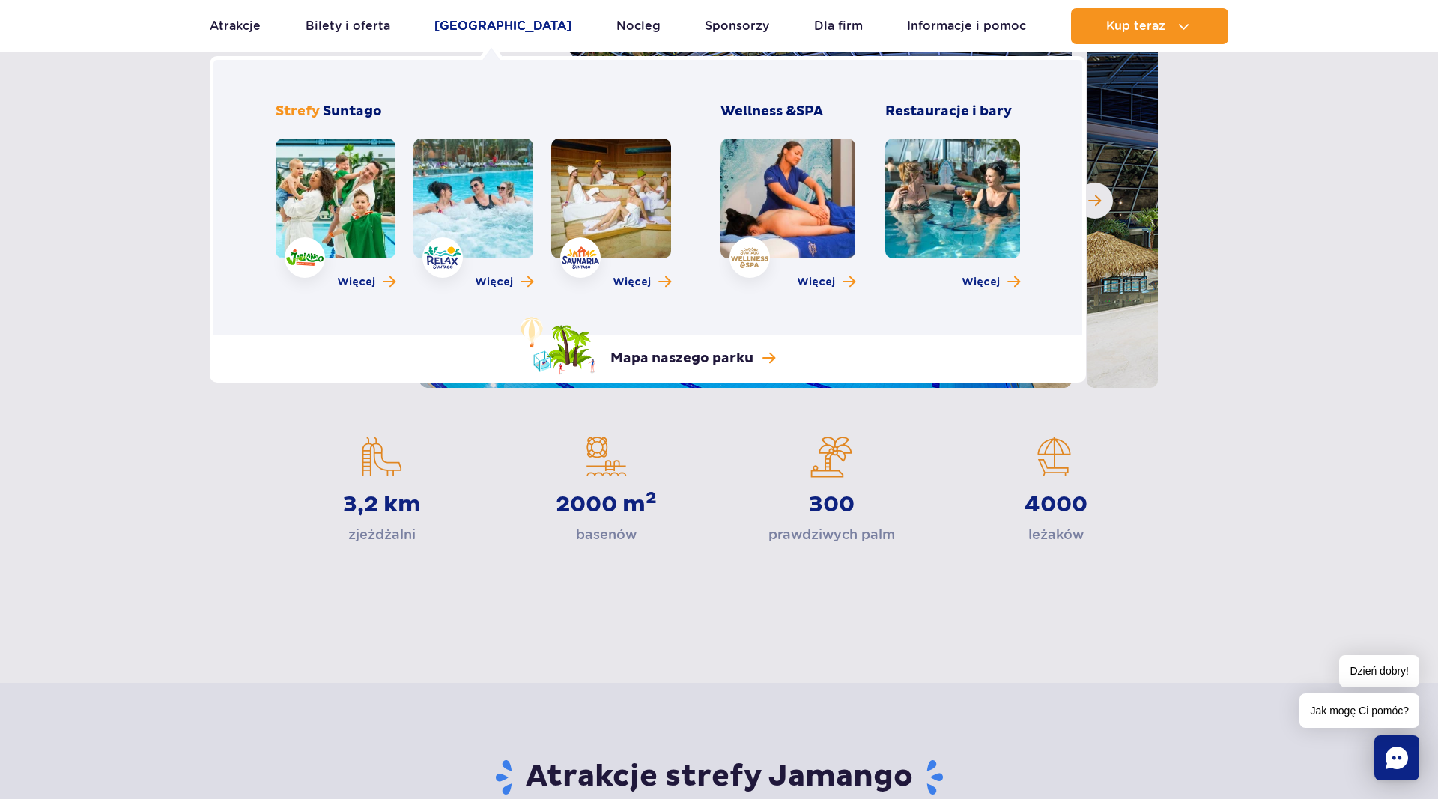
click at [485, 28] on link "[GEOGRAPHIC_DATA]" at bounding box center [502, 26] width 137 height 36
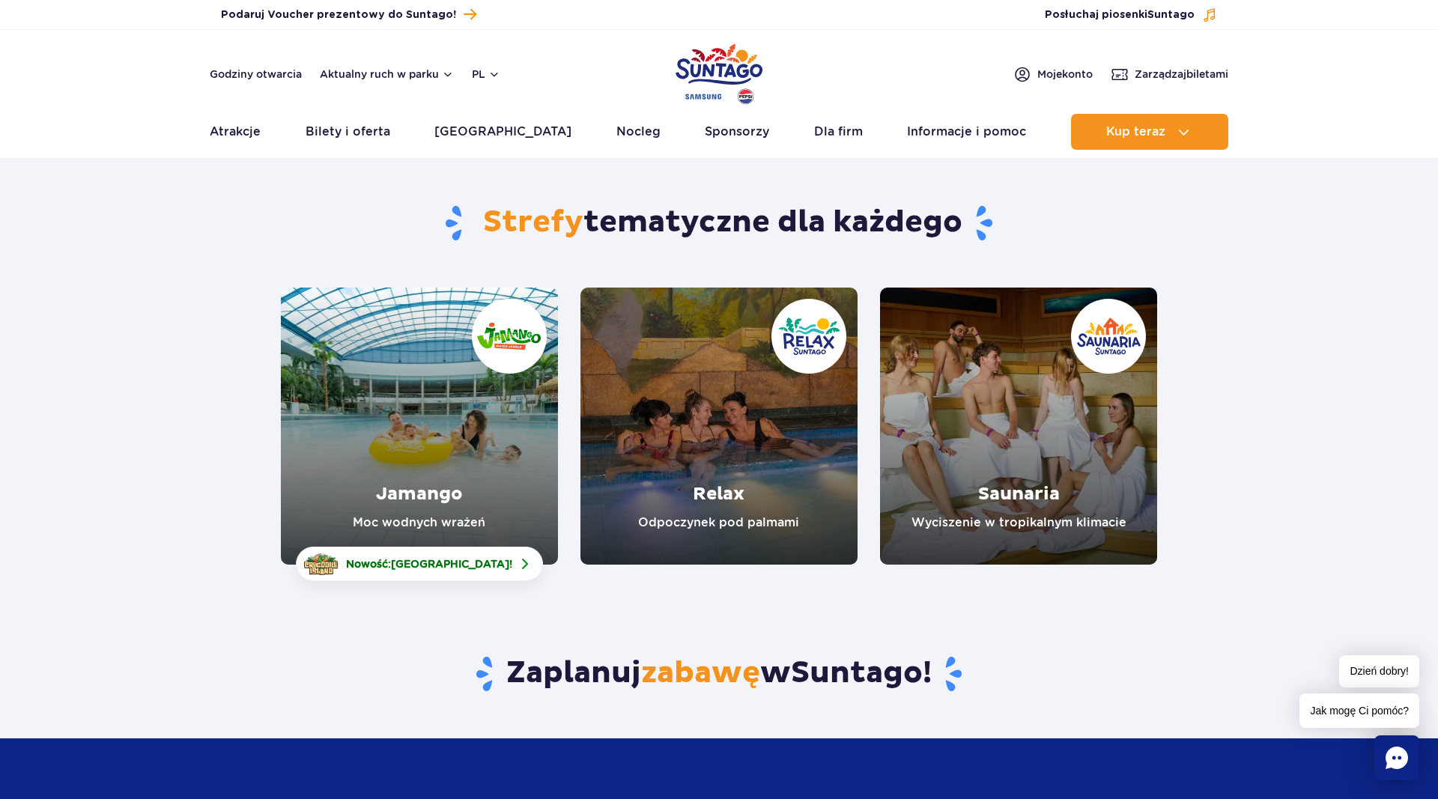
click at [503, 419] on link "Jamango" at bounding box center [419, 426] width 277 height 277
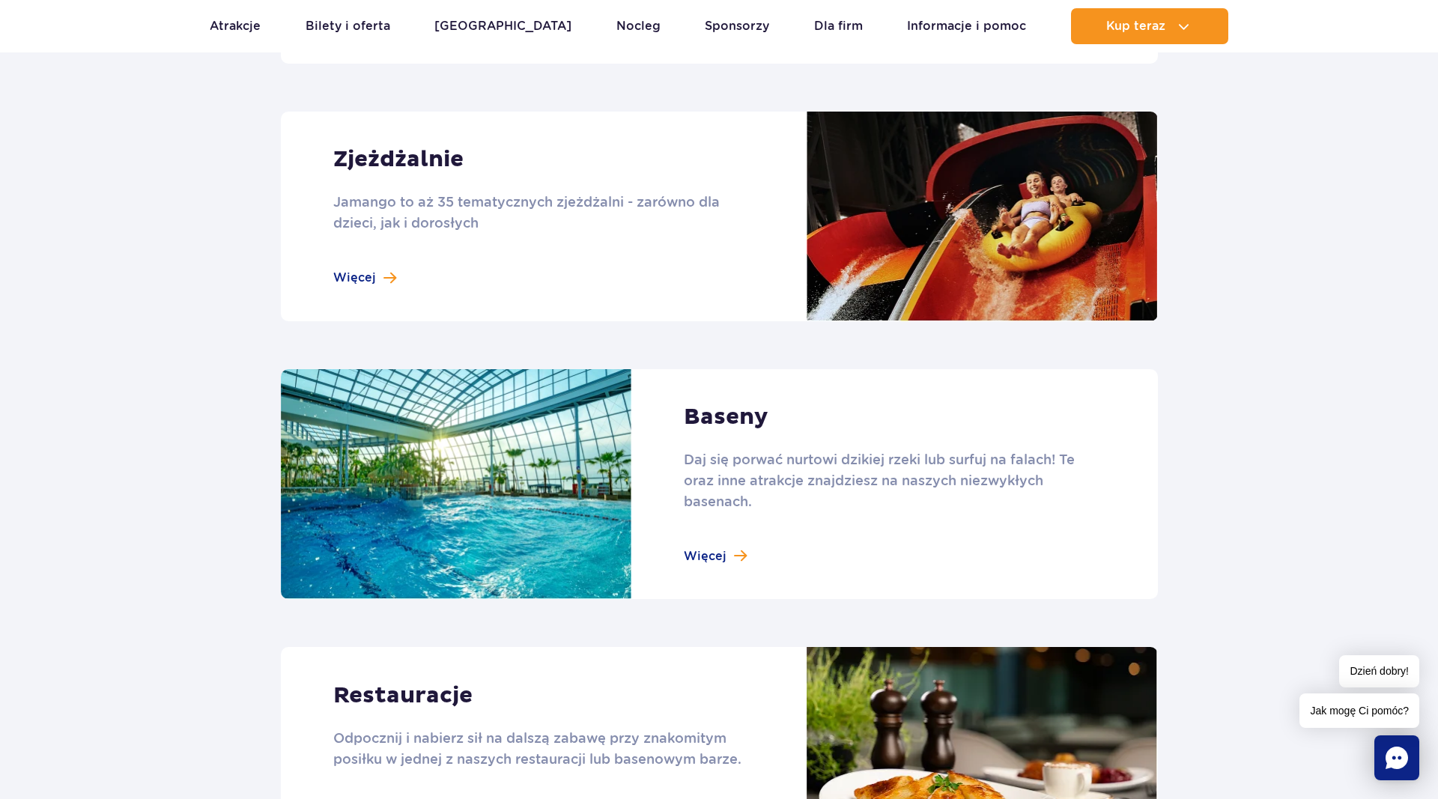
scroll to position [1375, 0]
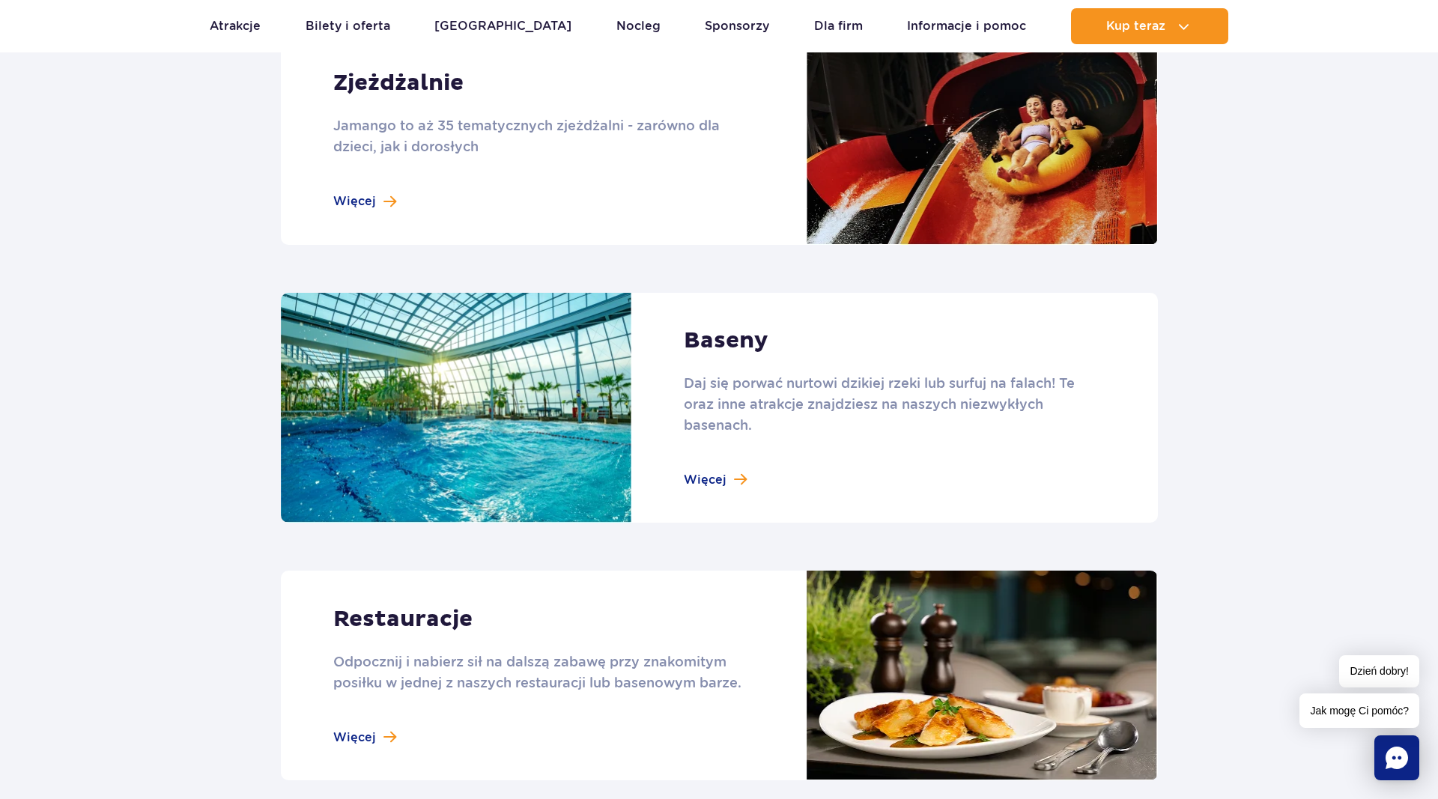
click at [372, 735] on link at bounding box center [719, 676] width 877 height 210
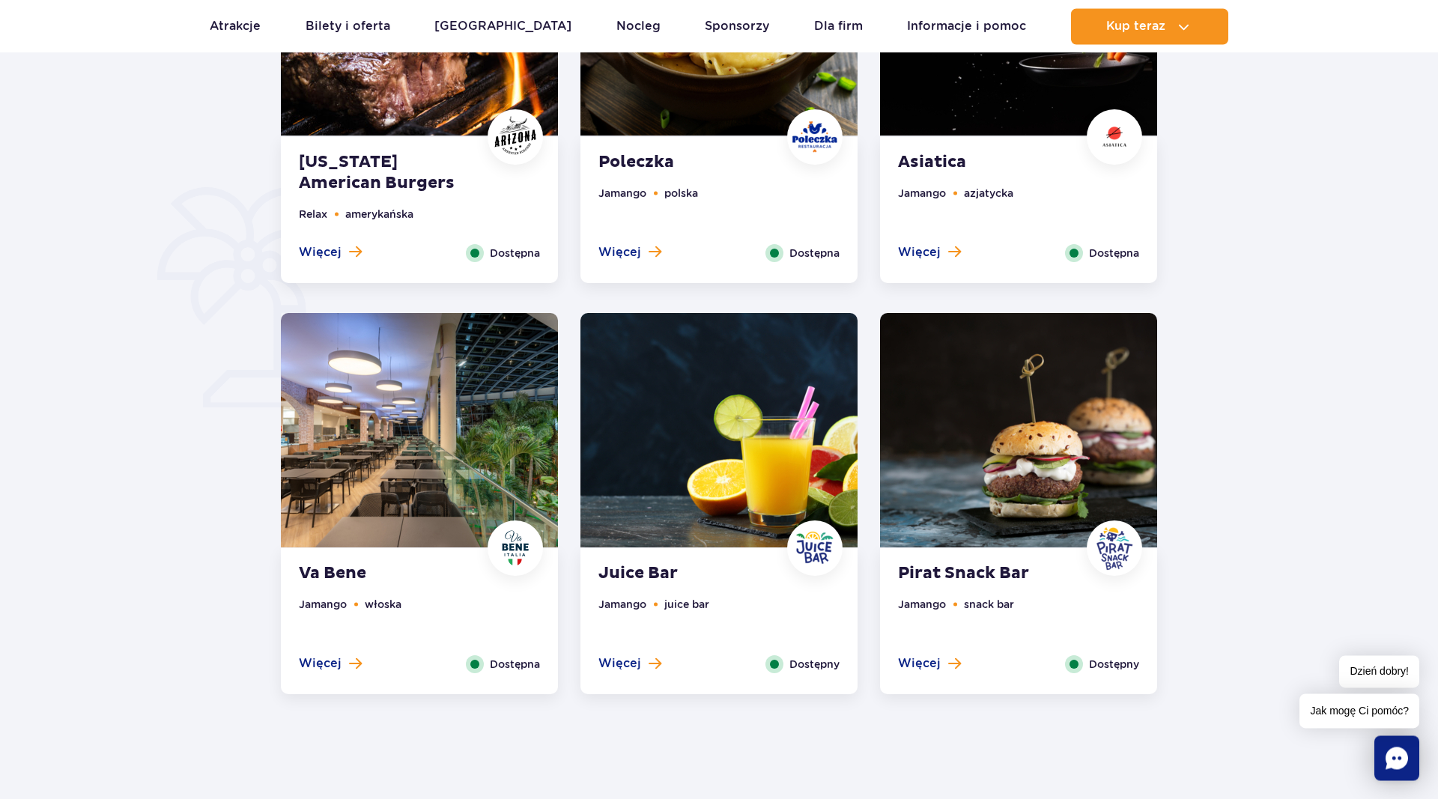
scroll to position [917, 0]
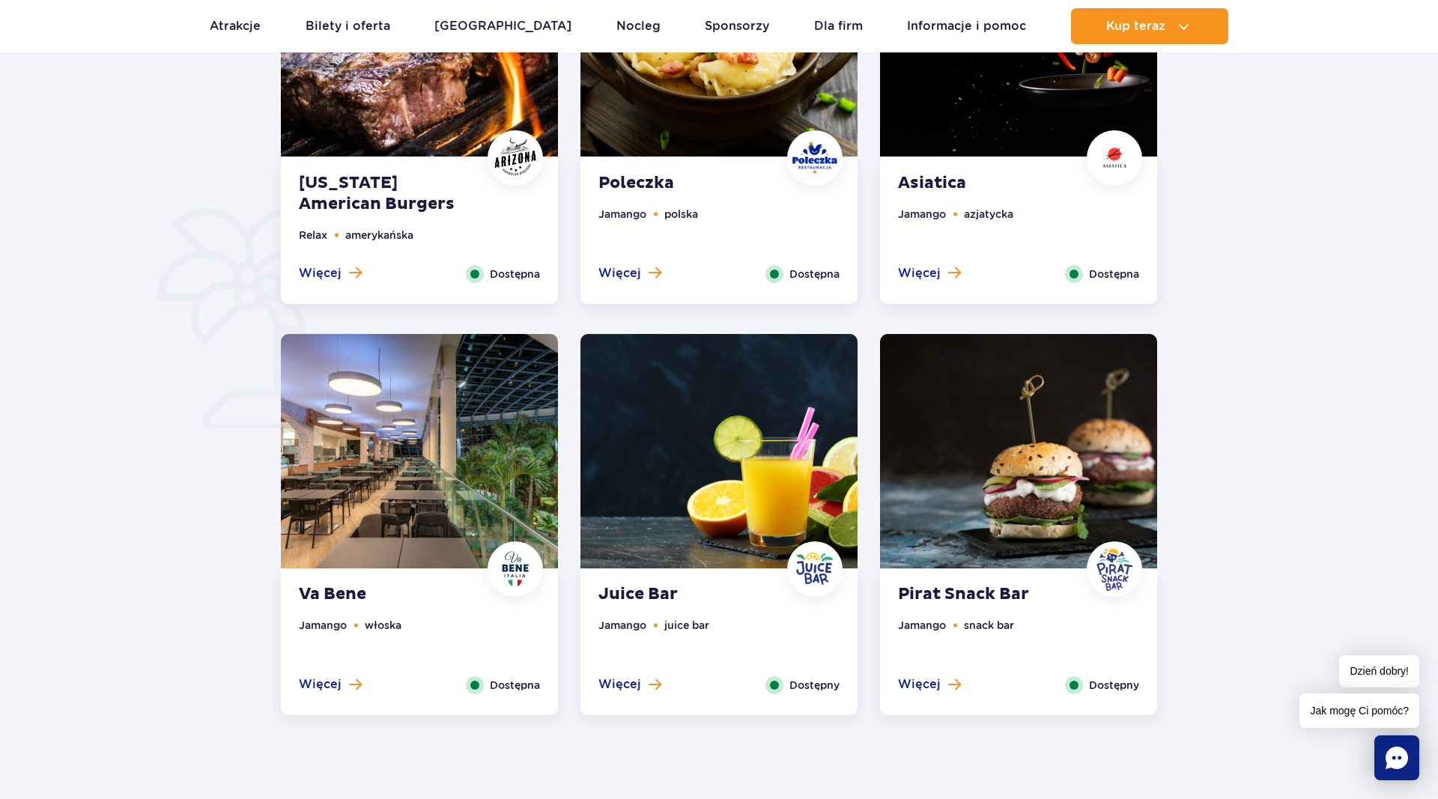
click at [330, 600] on strong "Va Bene" at bounding box center [389, 594] width 181 height 21
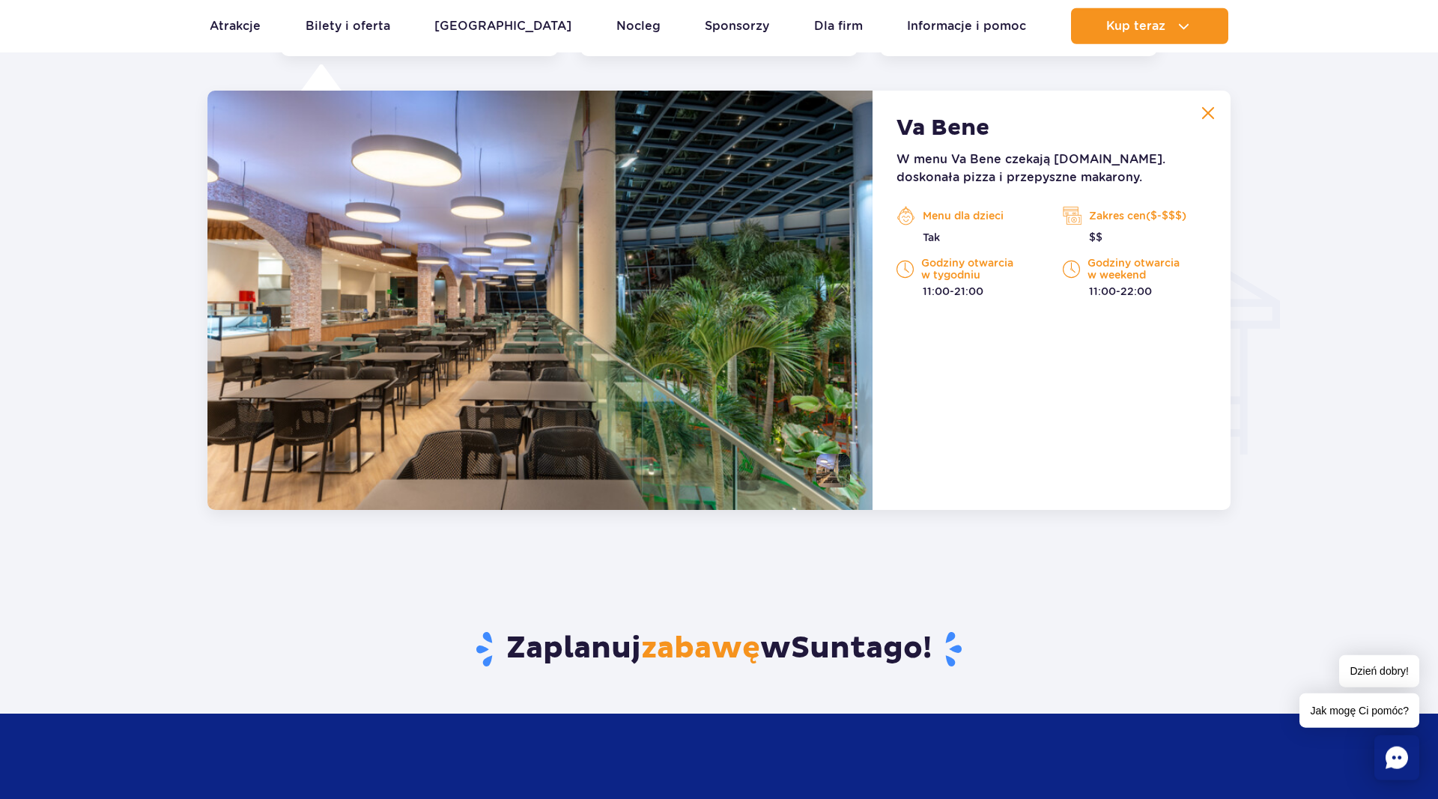
scroll to position [1577, 0]
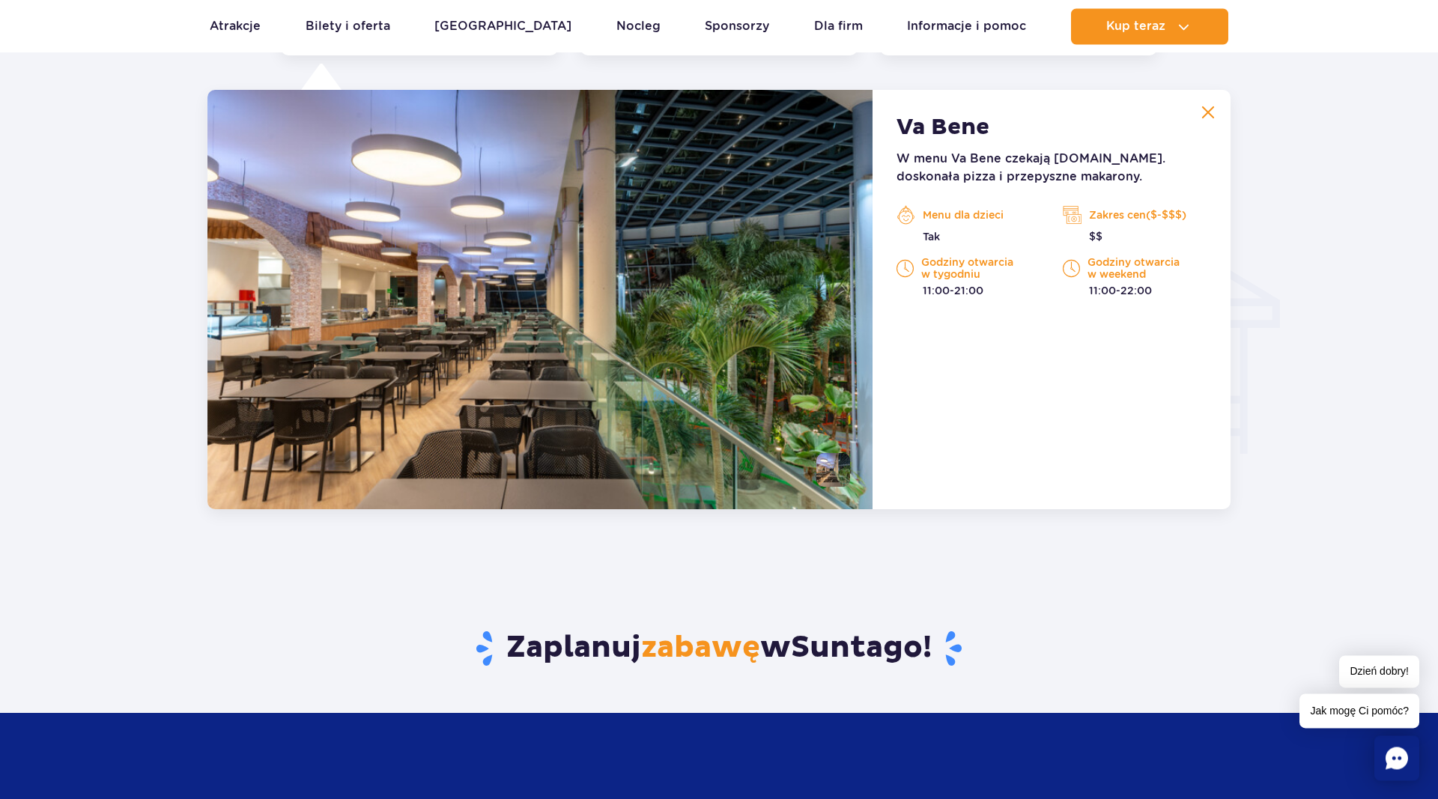
click at [959, 210] on p "Menu dla dzieci" at bounding box center [969, 215] width 144 height 22
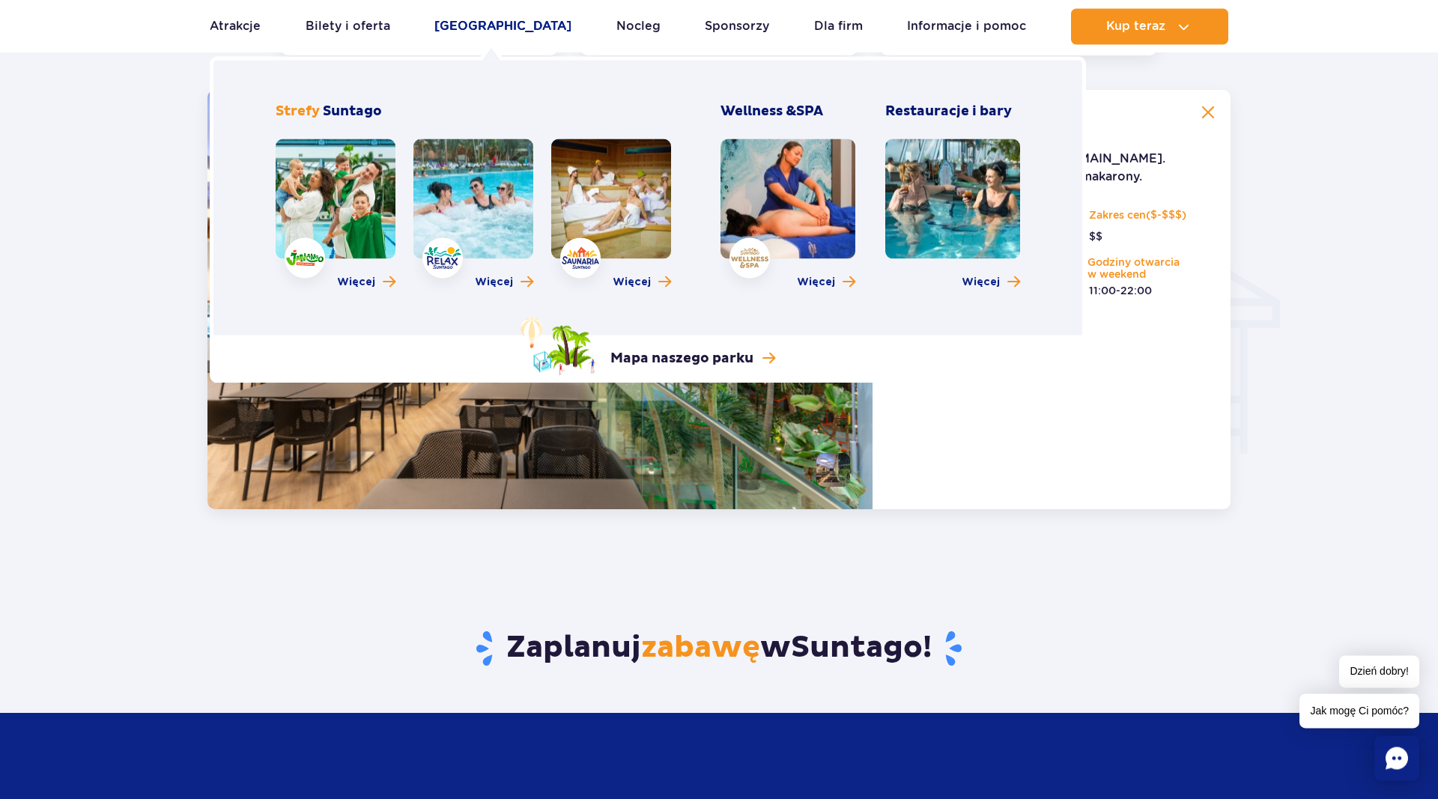
click at [467, 25] on link "[GEOGRAPHIC_DATA]" at bounding box center [502, 26] width 137 height 36
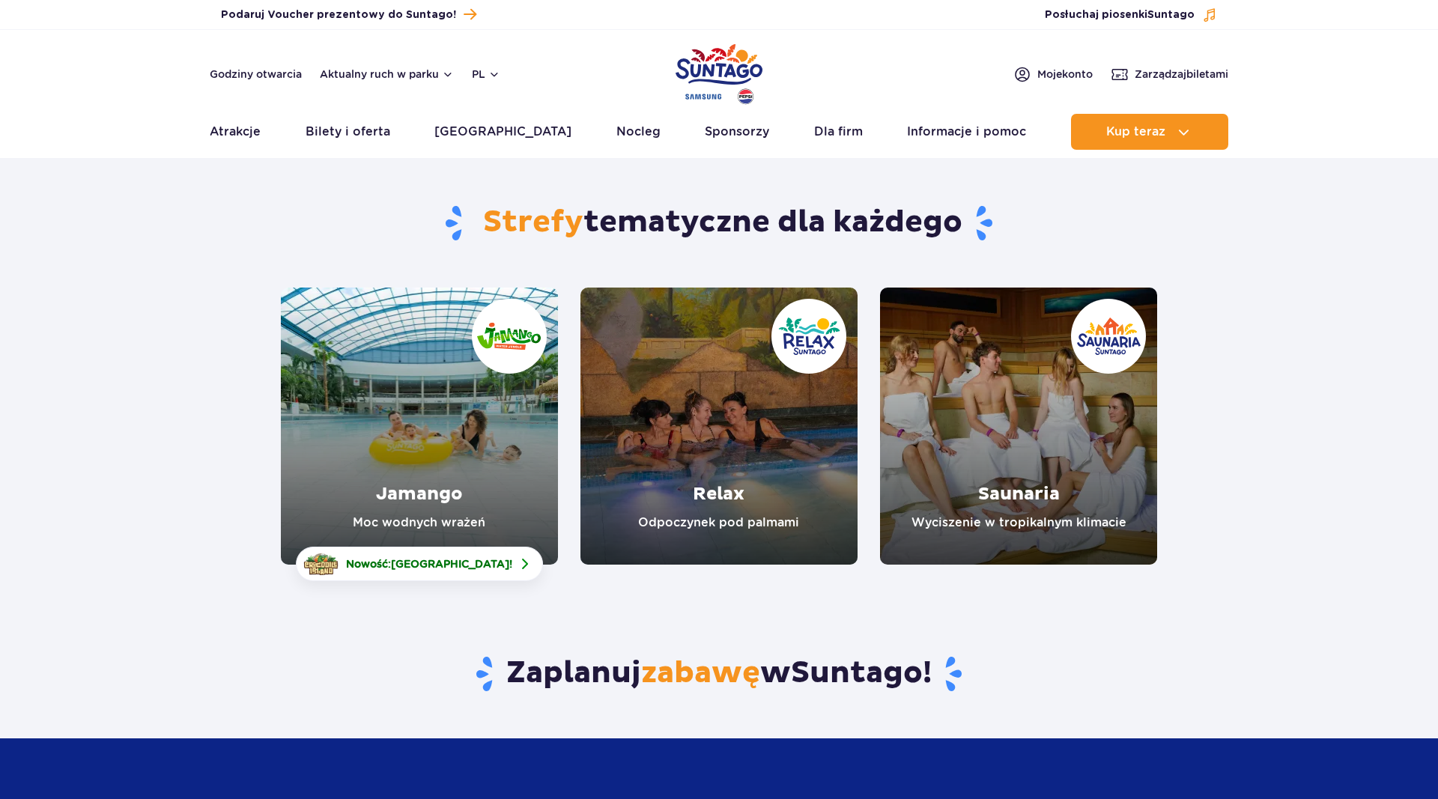
click at [391, 402] on link "Jamango" at bounding box center [419, 426] width 277 height 277
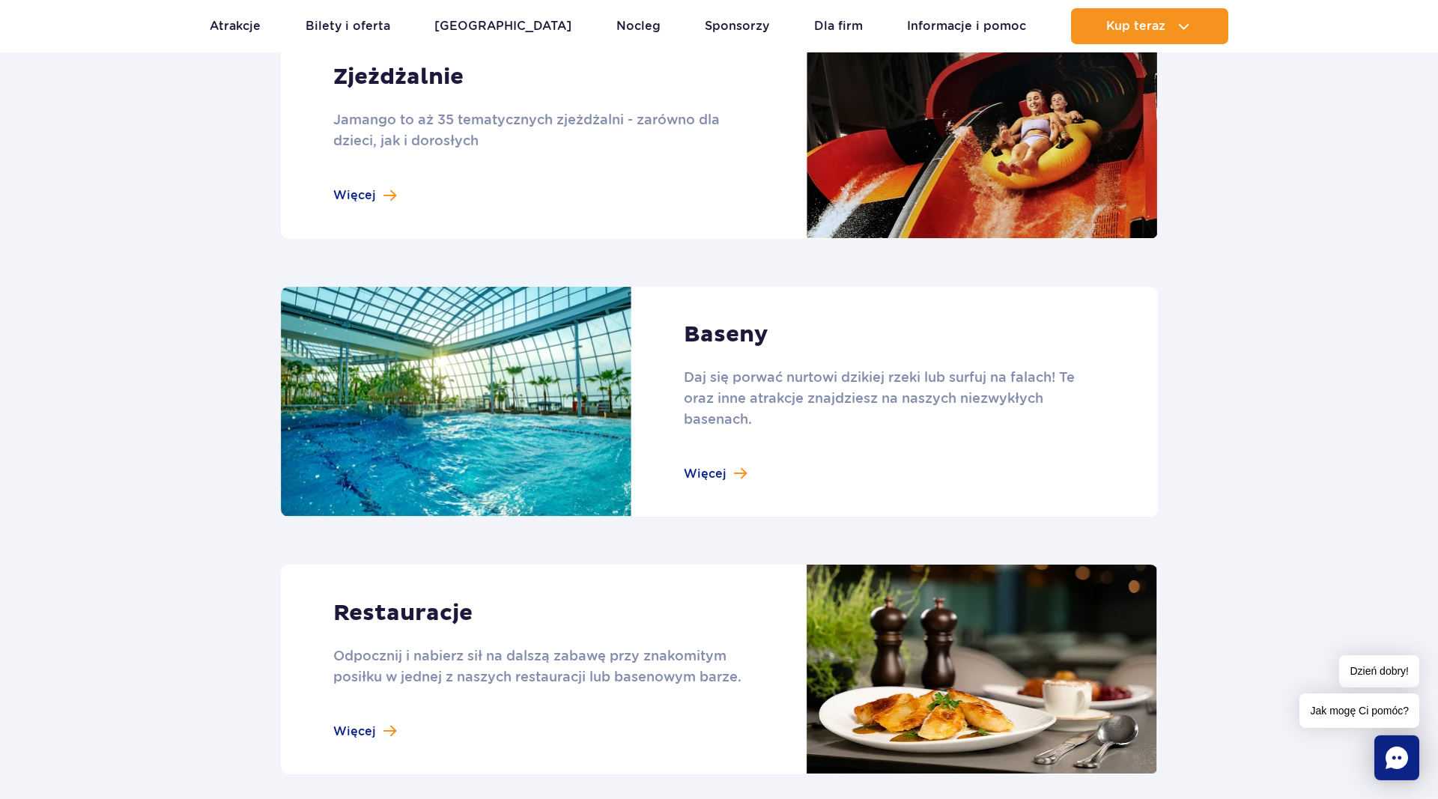
scroll to position [1375, 0]
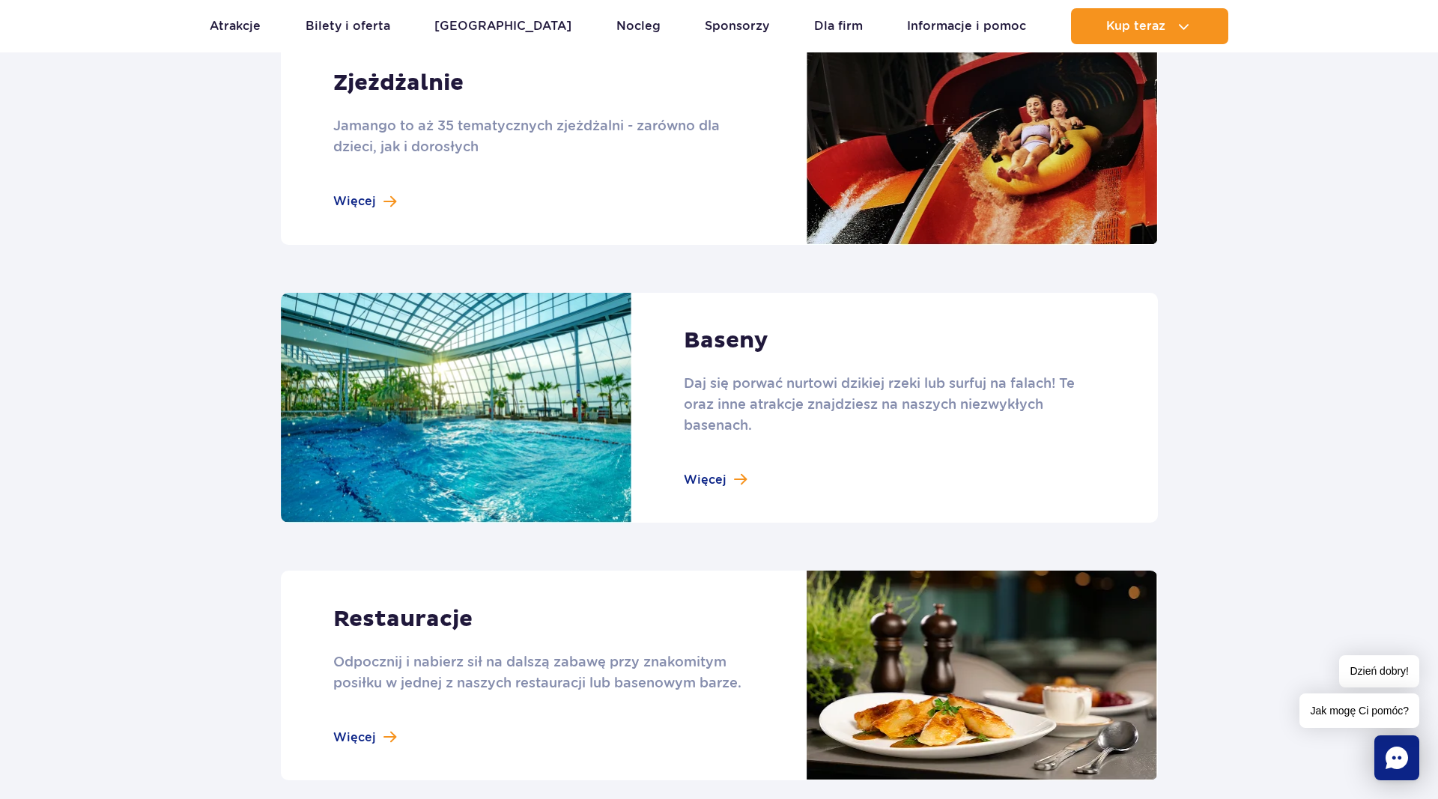
click at [706, 476] on link at bounding box center [719, 408] width 877 height 231
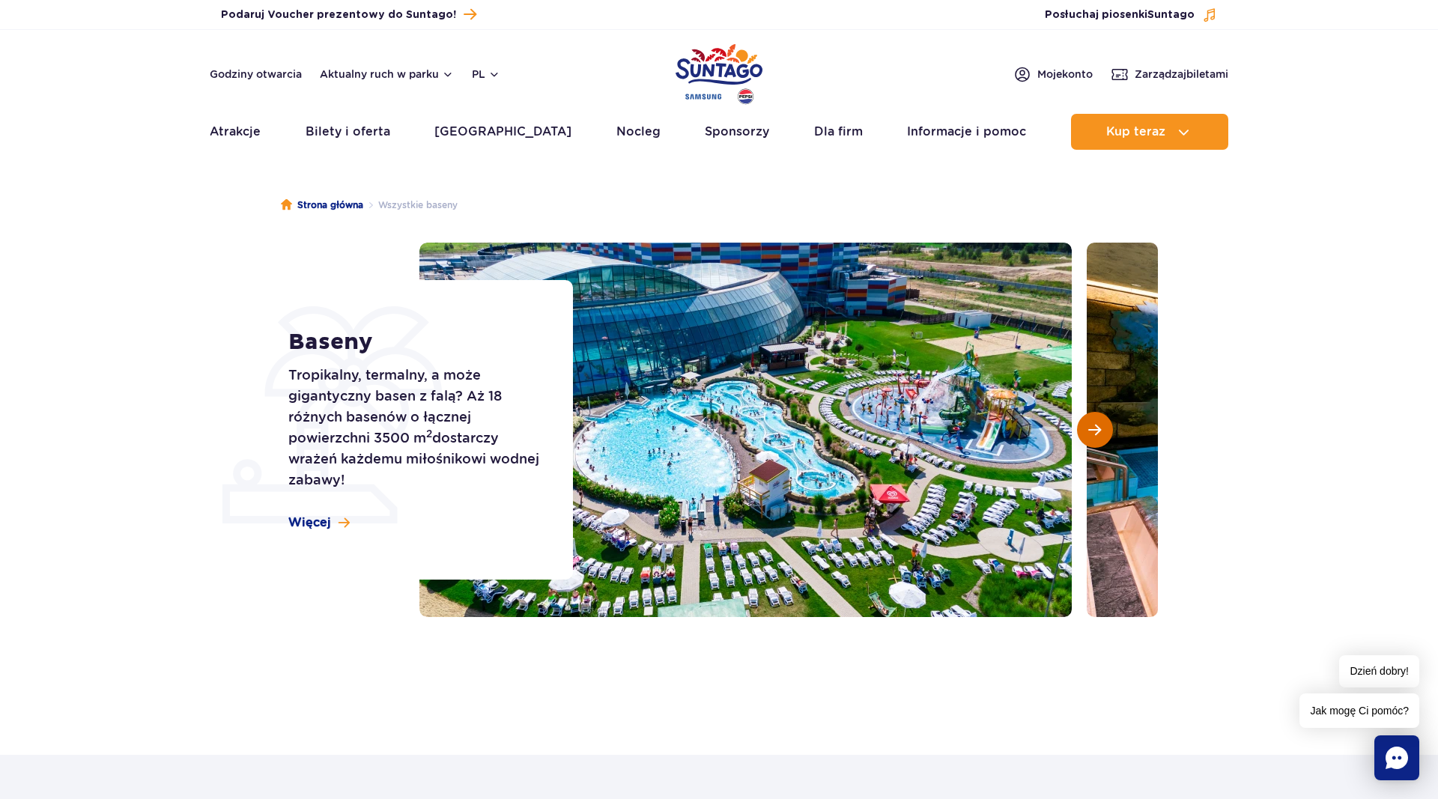
click at [1095, 421] on button "Następny slajd" at bounding box center [1095, 430] width 36 height 36
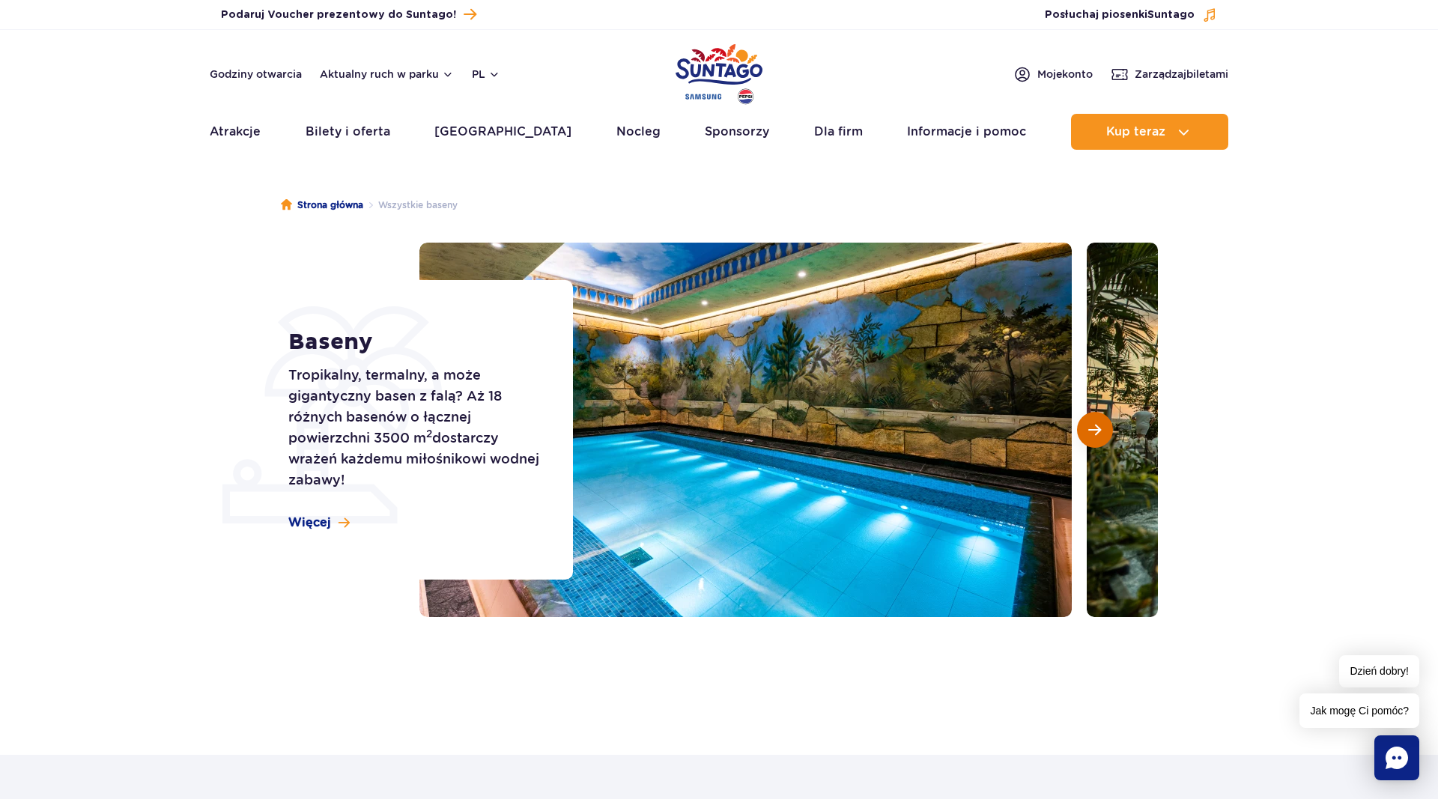
click at [1095, 421] on button "Następny slajd" at bounding box center [1095, 430] width 36 height 36
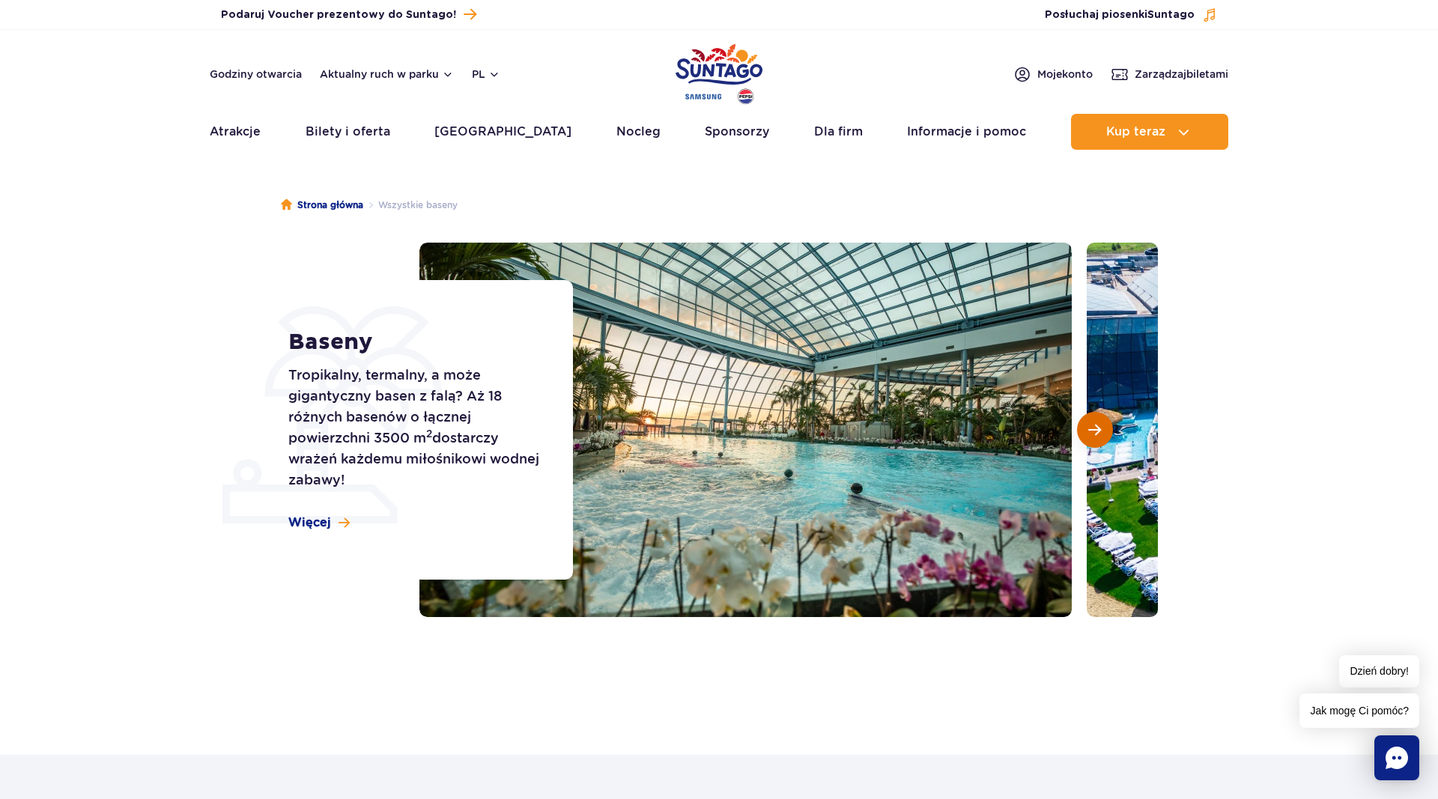
click at [1091, 421] on button "Następny slajd" at bounding box center [1095, 430] width 36 height 36
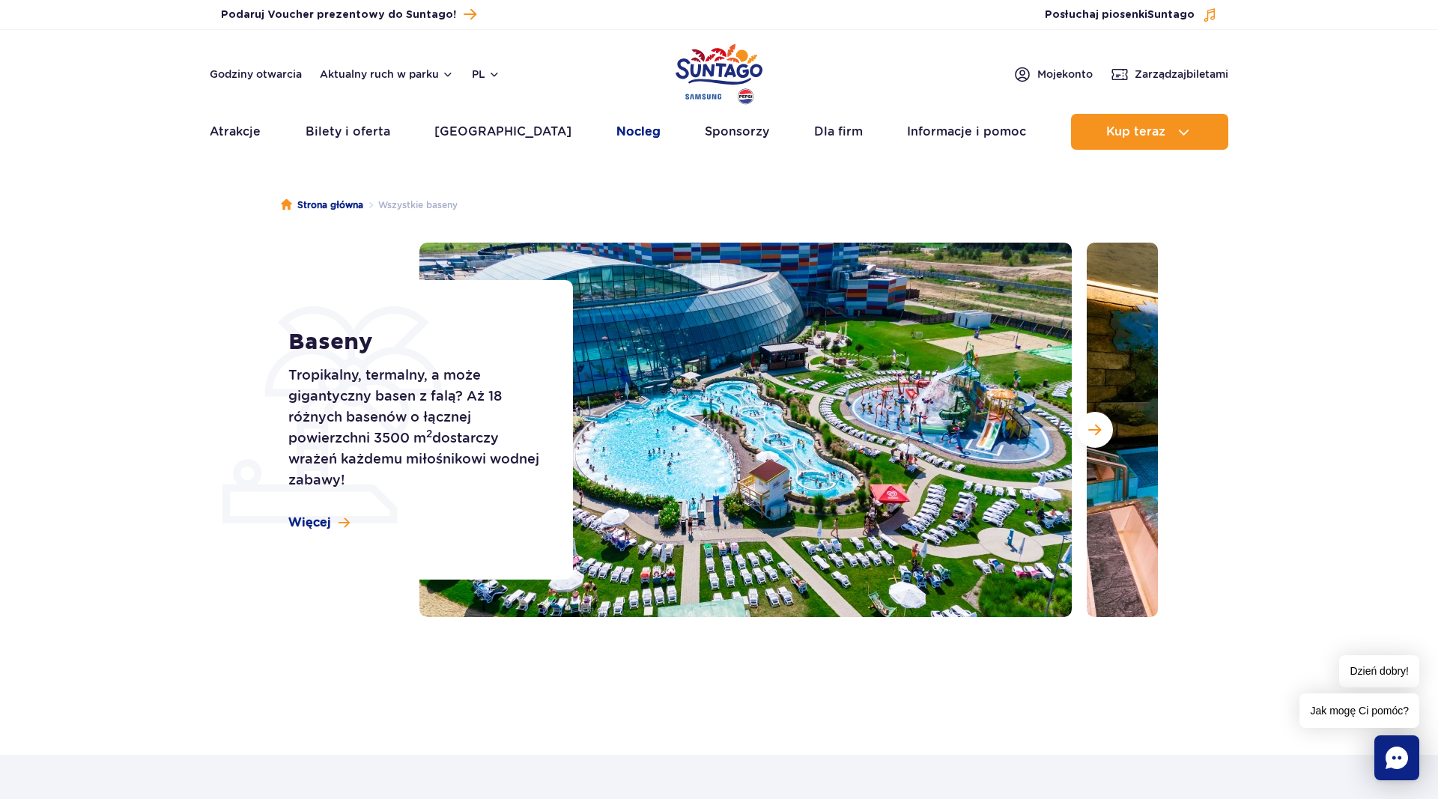
click at [617, 130] on link "Nocleg" at bounding box center [639, 132] width 44 height 36
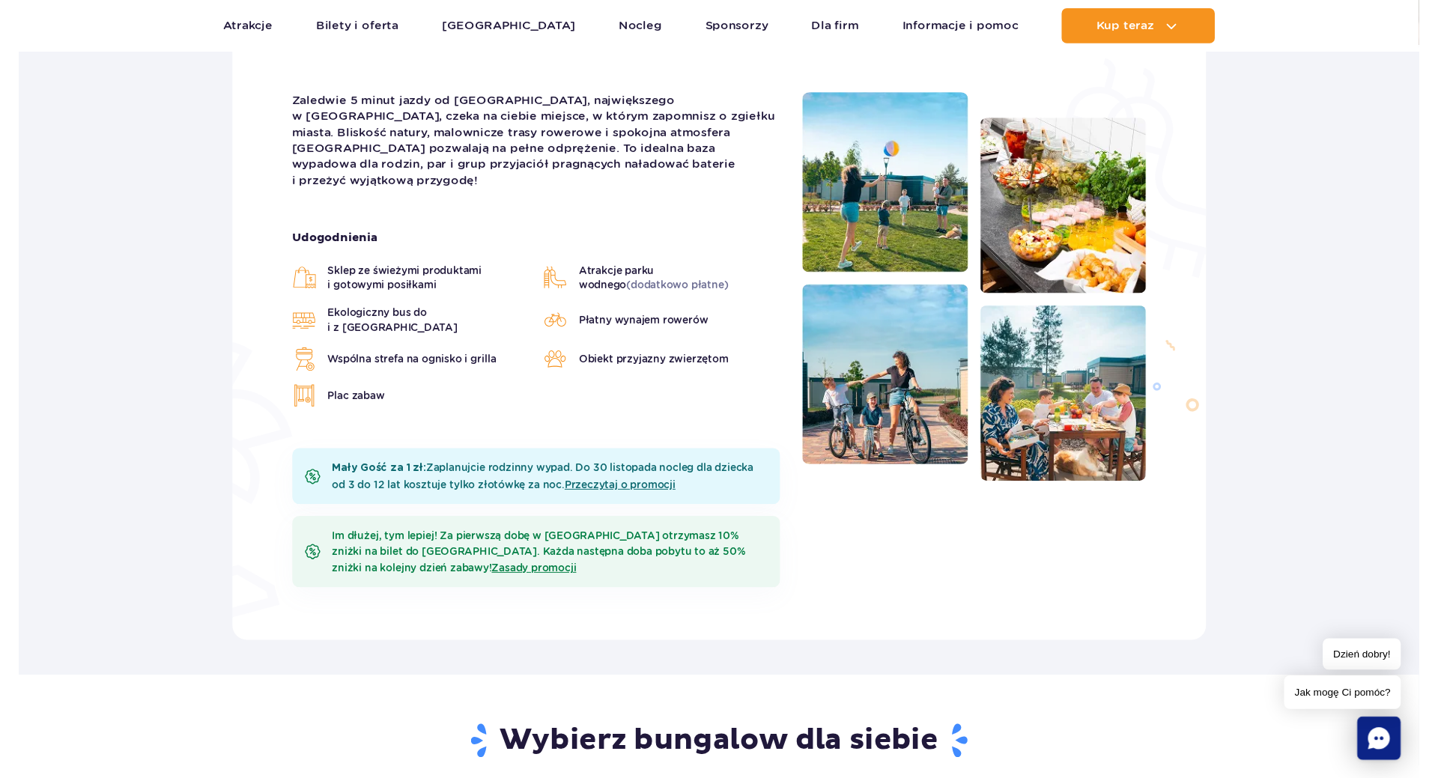
scroll to position [382, 0]
